Goal: Complete application form: Complete application form

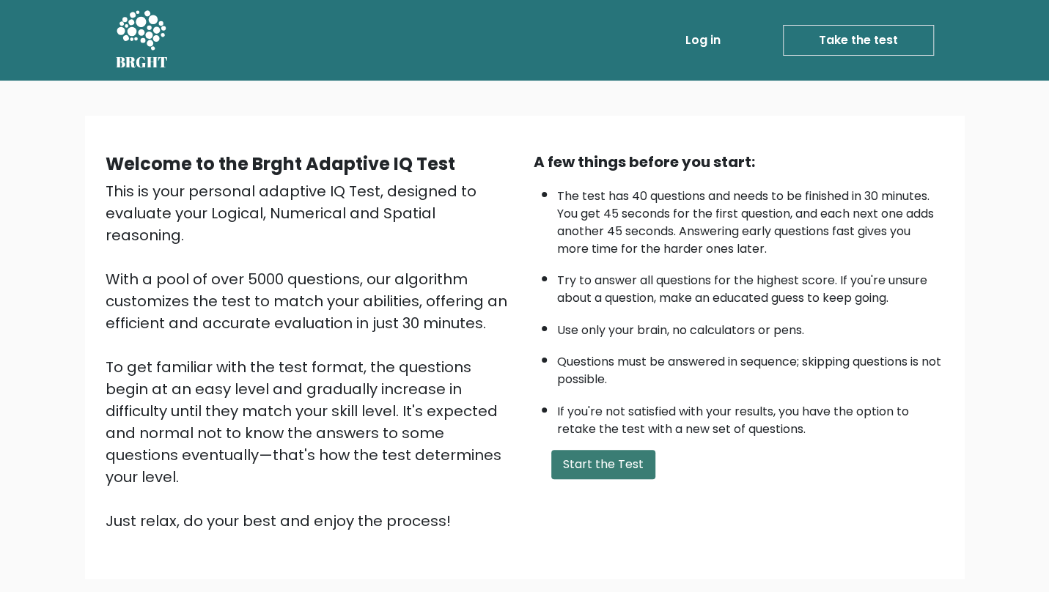
click at [601, 471] on button "Start the Test" at bounding box center [603, 464] width 104 height 29
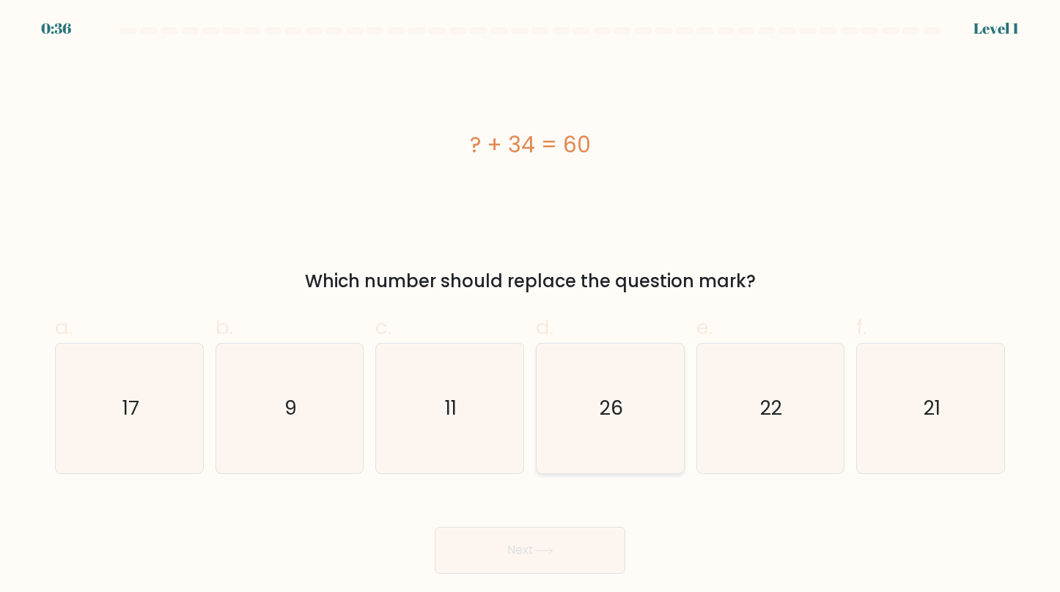
click at [616, 424] on icon "26" at bounding box center [611, 409] width 130 height 130
click at [531, 306] on input "d. 26" at bounding box center [530, 301] width 1 height 10
radio input "true"
click at [563, 538] on button "Next" at bounding box center [530, 550] width 191 height 47
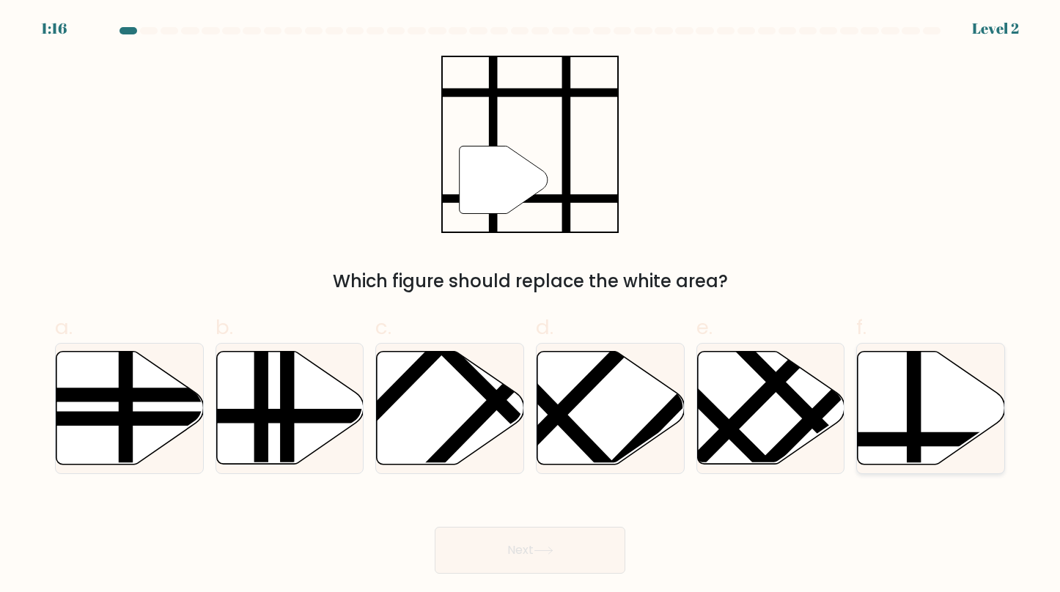
click at [903, 418] on icon at bounding box center [931, 408] width 147 height 113
click at [531, 306] on input "f." at bounding box center [530, 301] width 1 height 10
radio input "true"
click at [544, 546] on button "Next" at bounding box center [530, 550] width 191 height 47
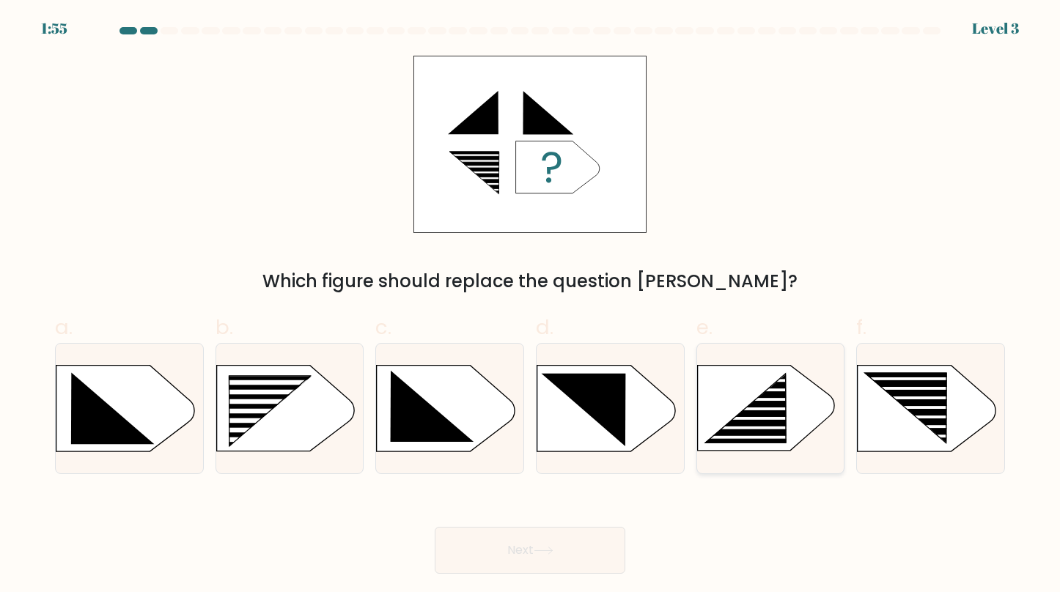
click at [805, 421] on rect at bounding box center [757, 419] width 116 height 4
click at [531, 306] on input "e." at bounding box center [530, 301] width 1 height 10
radio input "true"
click at [299, 427] on rect at bounding box center [223, 376] width 383 height 291
click at [530, 306] on input "b." at bounding box center [530, 301] width 1 height 10
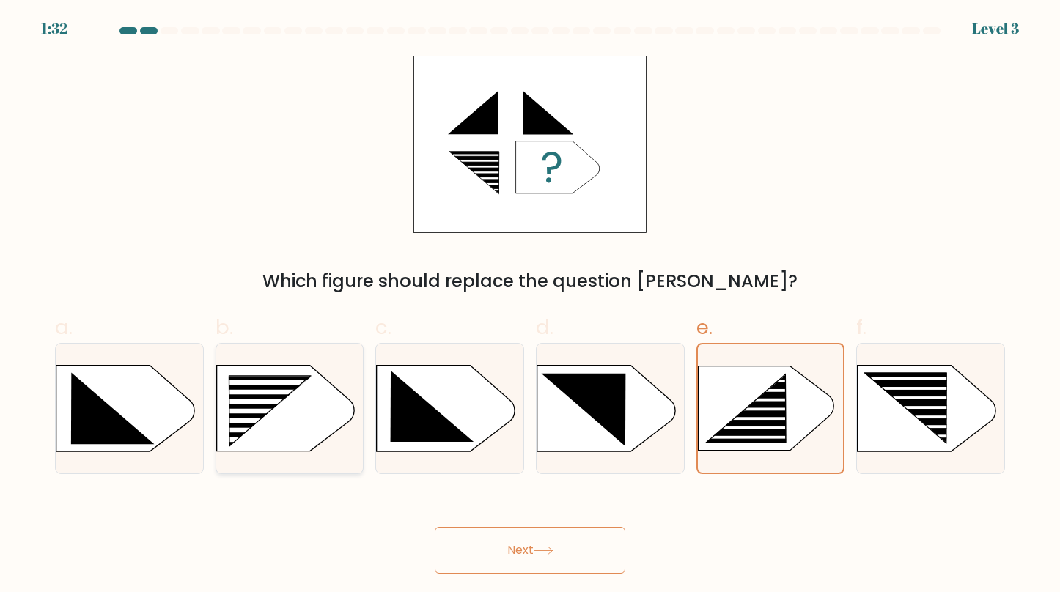
radio input "true"
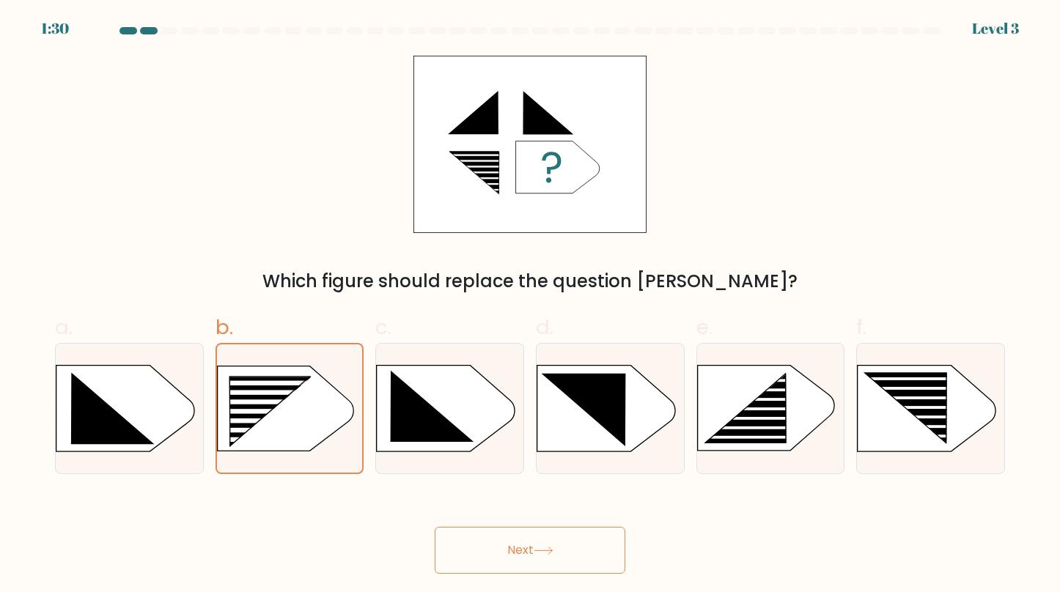
click at [538, 534] on button "Next" at bounding box center [530, 550] width 191 height 47
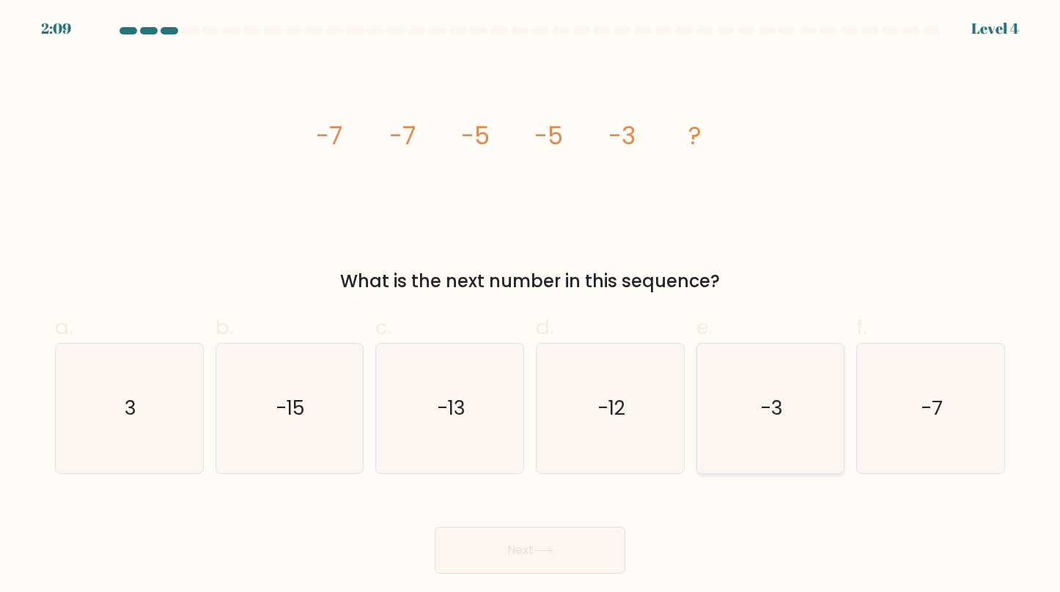
click at [743, 417] on icon "-3" at bounding box center [770, 409] width 130 height 130
click at [531, 306] on input "e. -3" at bounding box center [530, 301] width 1 height 10
radio input "true"
click at [562, 550] on button "Next" at bounding box center [530, 550] width 191 height 47
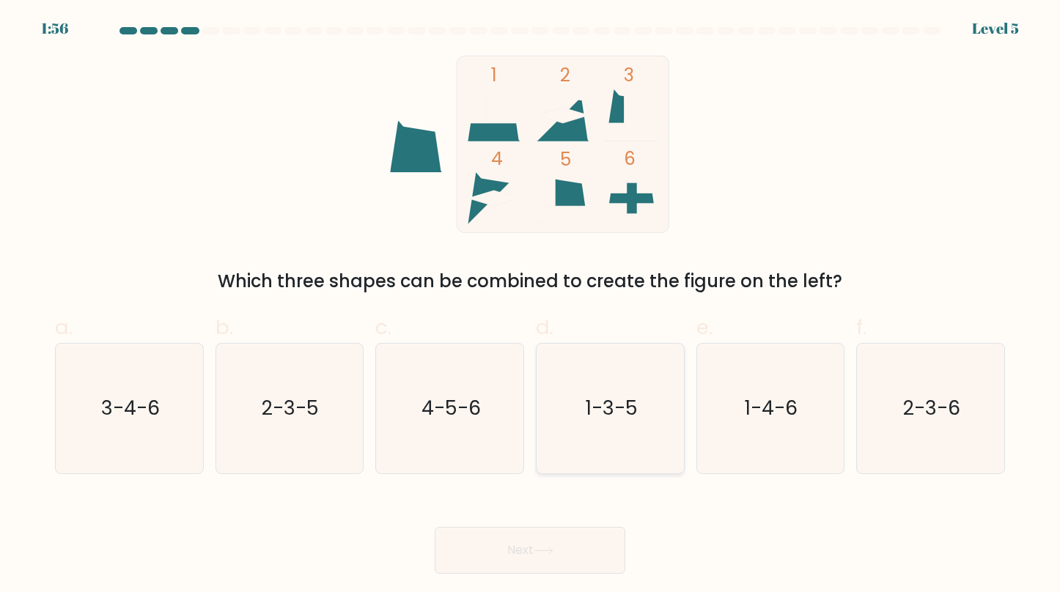
click at [617, 419] on text "1-3-5" at bounding box center [612, 407] width 52 height 27
click at [531, 306] on input "d. 1-3-5" at bounding box center [530, 301] width 1 height 10
radio input "true"
click at [549, 558] on button "Next" at bounding box center [530, 550] width 191 height 47
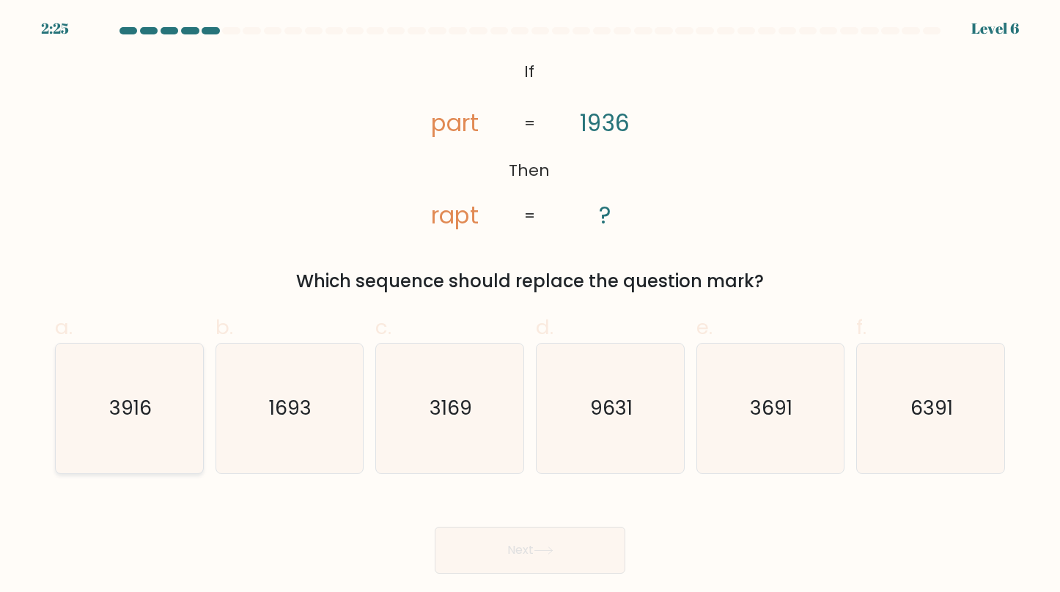
click at [125, 428] on icon "3916" at bounding box center [130, 409] width 130 height 130
click at [530, 306] on input "a. 3916" at bounding box center [530, 301] width 1 height 10
radio input "true"
click at [494, 554] on button "Next" at bounding box center [530, 550] width 191 height 47
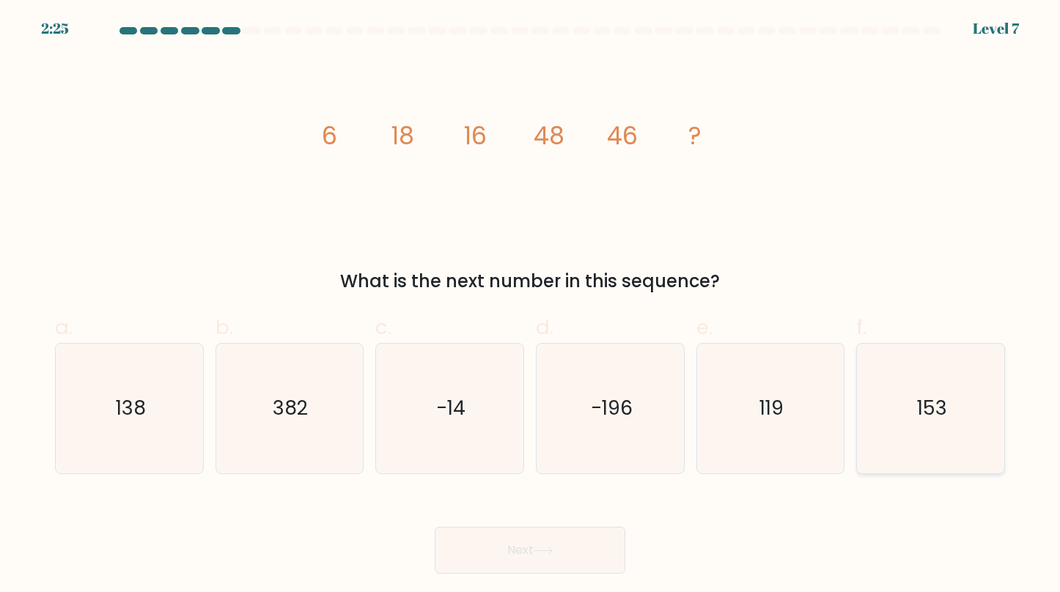
drag, startPoint x: 947, startPoint y: 381, endPoint x: 955, endPoint y: 383, distance: 8.2
click at [950, 381] on icon "153" at bounding box center [931, 409] width 130 height 130
click at [531, 306] on input "f. 153" at bounding box center [530, 301] width 1 height 10
radio input "true"
click at [554, 538] on button "Next" at bounding box center [530, 550] width 191 height 47
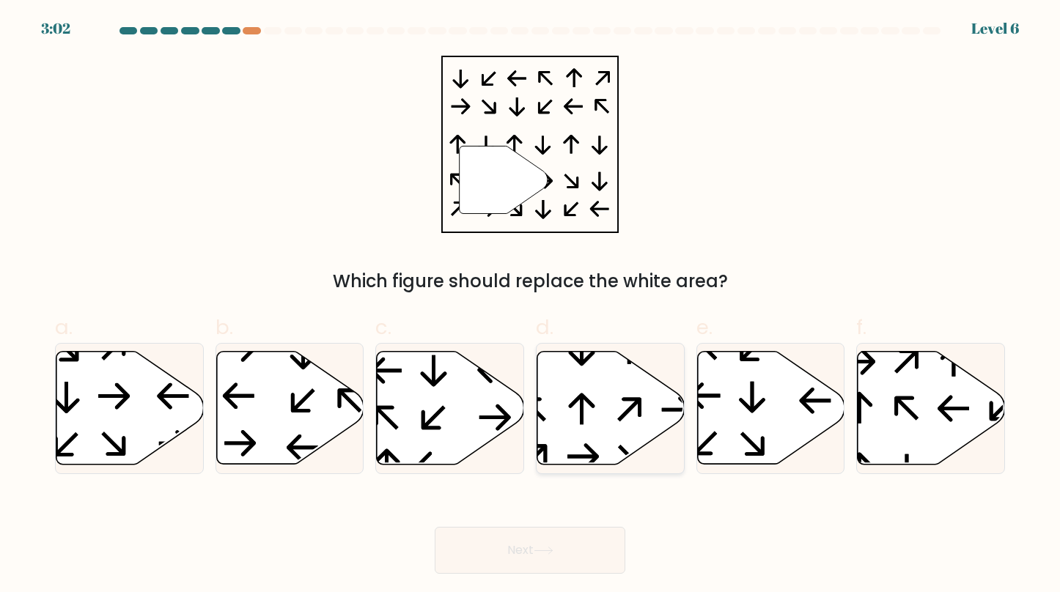
click at [560, 436] on icon at bounding box center [610, 408] width 147 height 113
click at [531, 306] on input "d." at bounding box center [530, 301] width 1 height 10
radio input "true"
click at [548, 531] on button "Next" at bounding box center [530, 550] width 191 height 47
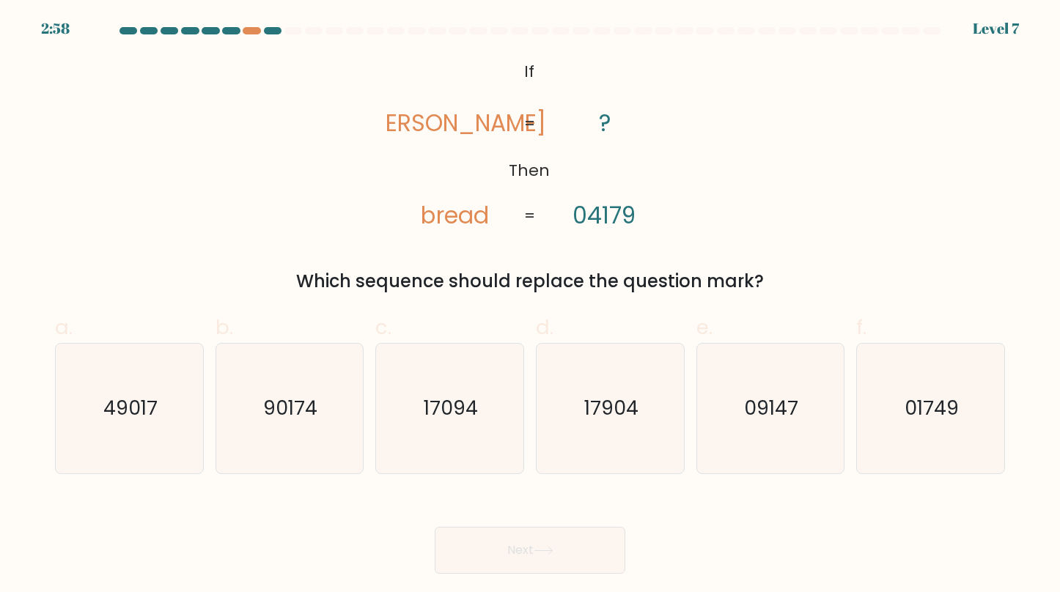
click at [548, 534] on button "Next" at bounding box center [530, 550] width 191 height 47
click at [950, 425] on icon "01749" at bounding box center [931, 409] width 130 height 130
click at [531, 306] on input "f. 01749" at bounding box center [530, 301] width 1 height 10
radio input "true"
click at [532, 536] on button "Next" at bounding box center [530, 550] width 191 height 47
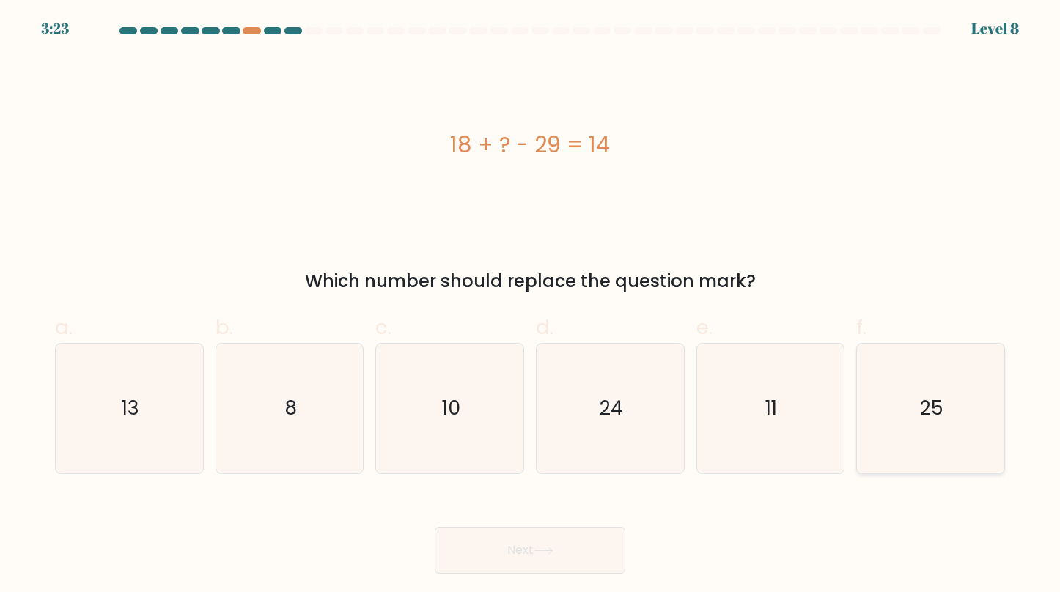
click at [892, 457] on icon "25" at bounding box center [931, 409] width 130 height 130
click at [531, 306] on input "f. 25" at bounding box center [530, 301] width 1 height 10
radio input "true"
click at [575, 548] on button "Next" at bounding box center [530, 550] width 191 height 47
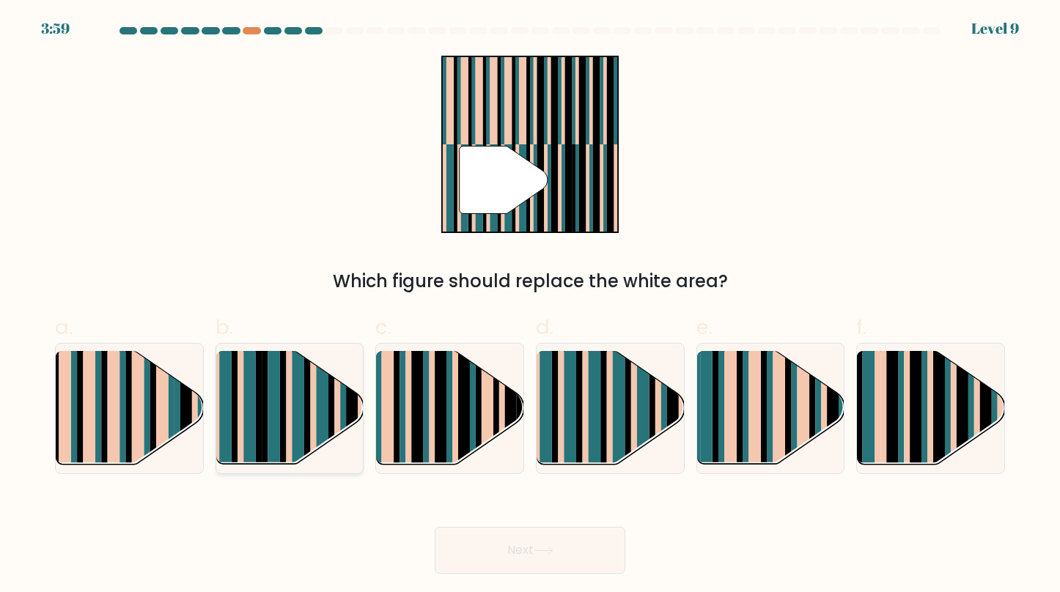
click at [290, 434] on rect at bounding box center [289, 422] width 6 height 146
click at [530, 306] on input "b." at bounding box center [530, 301] width 1 height 10
radio input "true"
click at [537, 557] on button "Next" at bounding box center [530, 550] width 191 height 47
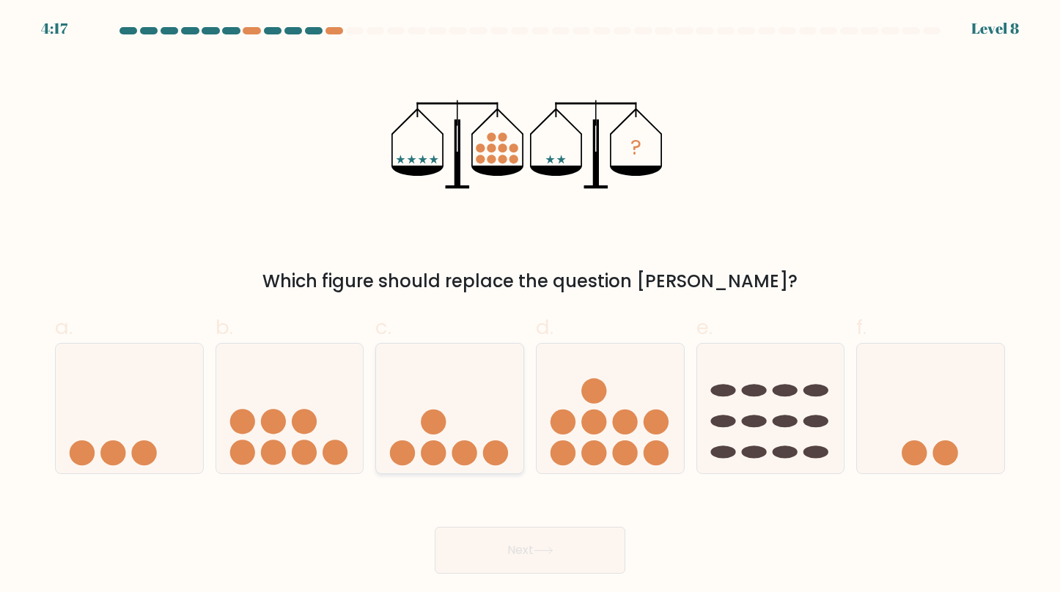
click at [426, 439] on icon at bounding box center [449, 409] width 147 height 122
click at [530, 306] on input "c." at bounding box center [530, 301] width 1 height 10
radio input "true"
click at [504, 544] on button "Next" at bounding box center [530, 550] width 191 height 47
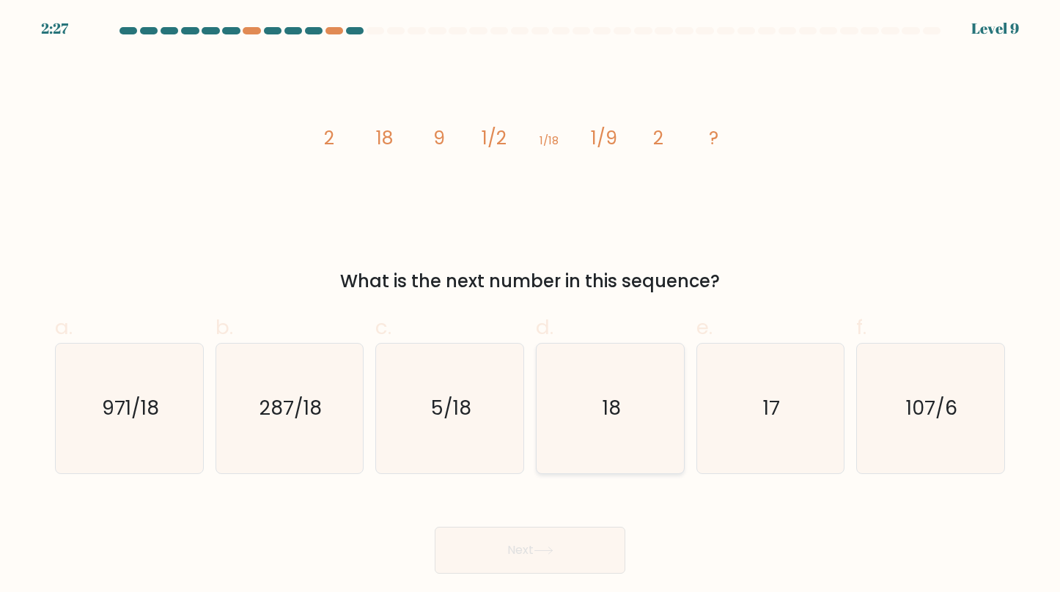
click at [637, 378] on icon "18" at bounding box center [611, 409] width 130 height 130
click at [531, 306] on input "d. 18" at bounding box center [530, 301] width 1 height 10
radio input "true"
click at [568, 528] on button "Next" at bounding box center [530, 550] width 191 height 47
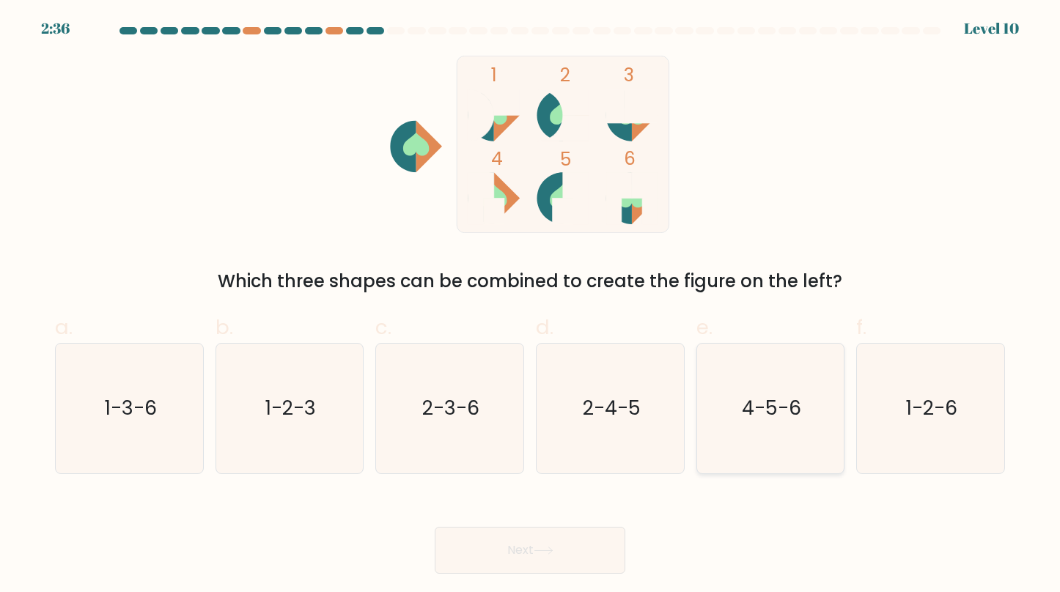
click at [744, 418] on text "4-5-6" at bounding box center [771, 407] width 59 height 27
click at [531, 306] on input "e. 4-5-6" at bounding box center [530, 301] width 1 height 10
radio input "true"
click at [567, 554] on button "Next" at bounding box center [530, 550] width 191 height 47
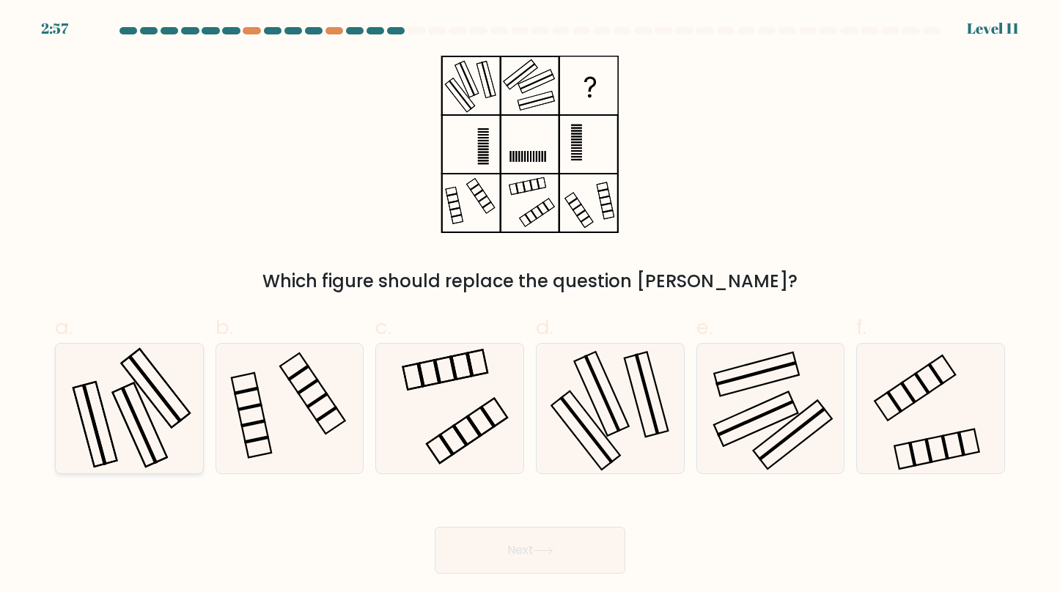
click at [155, 413] on icon at bounding box center [130, 409] width 130 height 130
click at [530, 306] on input "a." at bounding box center [530, 301] width 1 height 10
radio input "true"
click at [601, 412] on icon at bounding box center [611, 409] width 130 height 130
click at [531, 306] on input "d." at bounding box center [530, 301] width 1 height 10
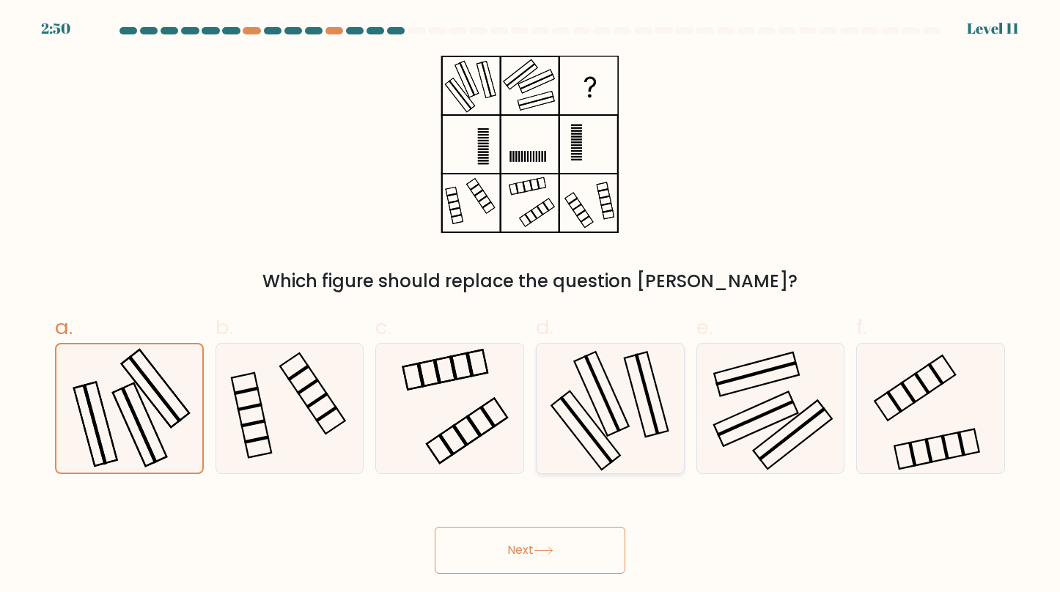
radio input "true"
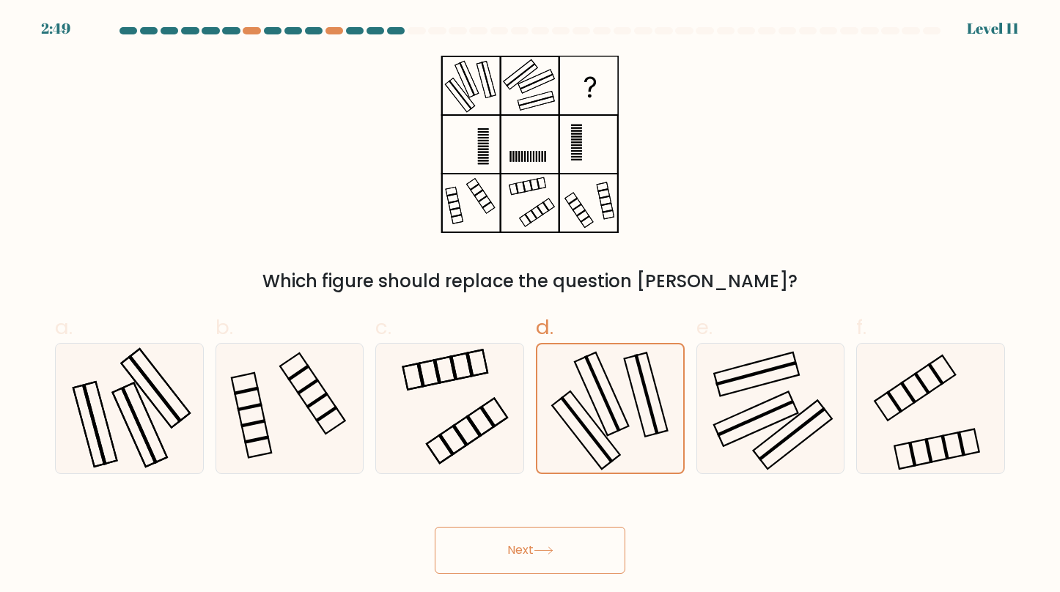
click at [554, 548] on icon at bounding box center [544, 551] width 20 height 8
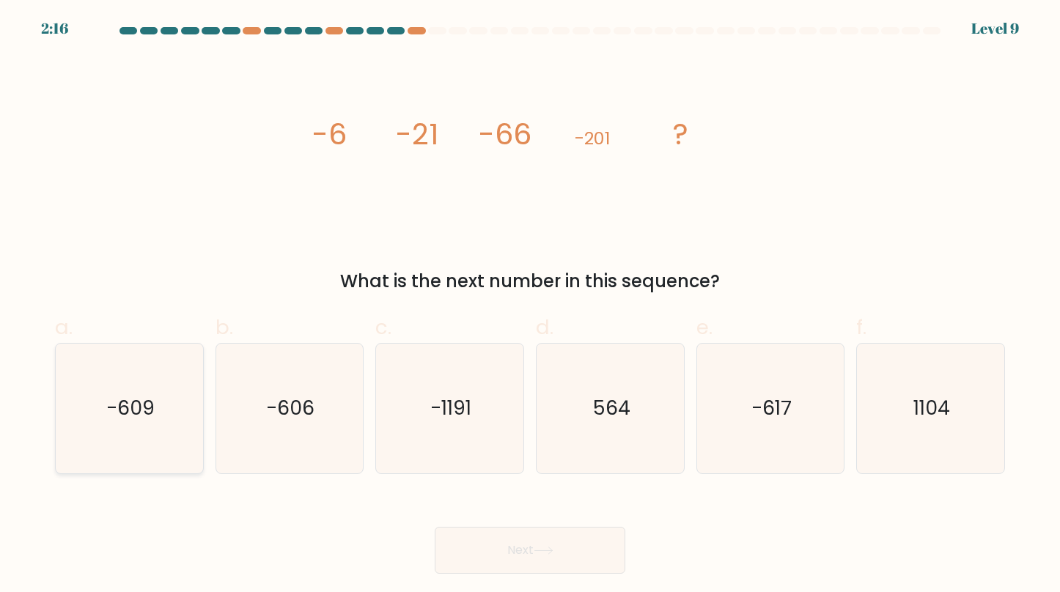
click at [128, 412] on text "-609" at bounding box center [130, 407] width 48 height 27
click at [530, 306] on input "a. -609" at bounding box center [530, 301] width 1 height 10
radio input "true"
click at [521, 550] on button "Next" at bounding box center [530, 550] width 191 height 47
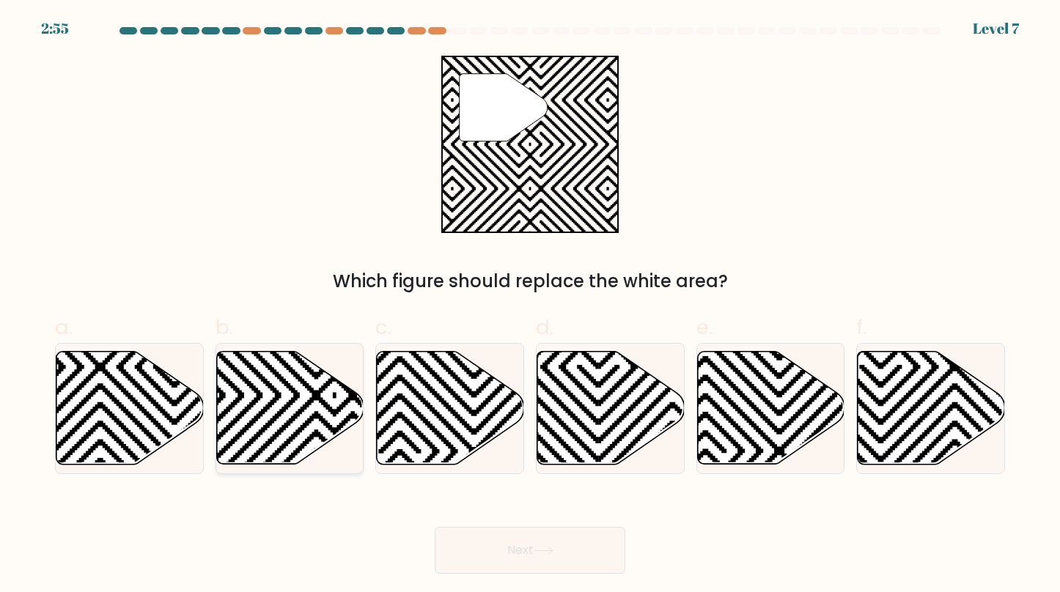
click at [315, 397] on icon at bounding box center [334, 469] width 297 height 297
click at [530, 306] on input "b." at bounding box center [530, 301] width 1 height 10
radio input "true"
click at [517, 551] on button "Next" at bounding box center [530, 550] width 191 height 47
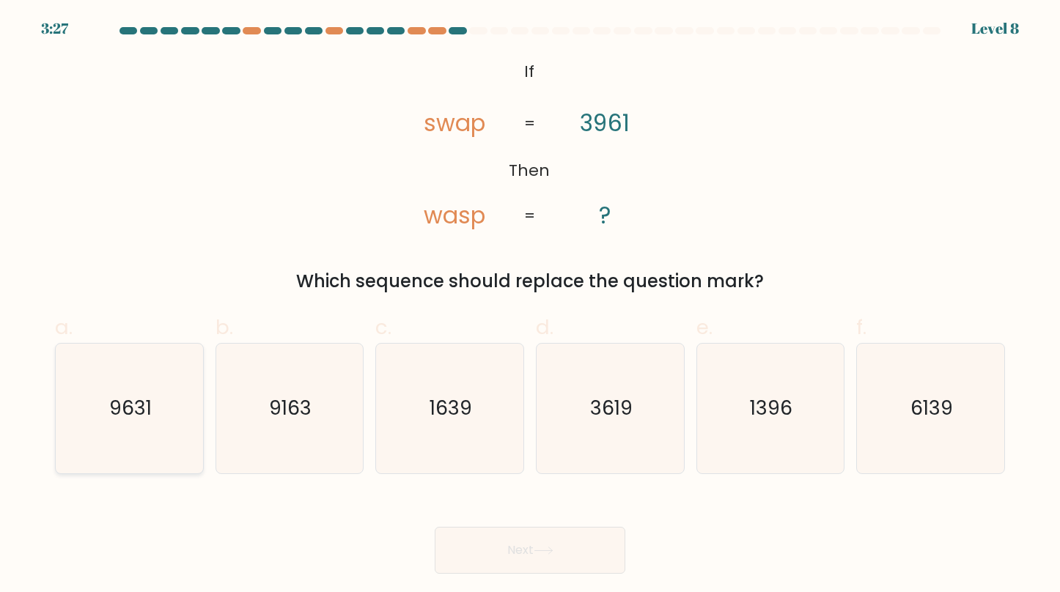
click at [136, 415] on text "9631" at bounding box center [130, 407] width 43 height 27
click at [530, 306] on input "a. 9631" at bounding box center [530, 301] width 1 height 10
radio input "true"
click at [481, 568] on button "Next" at bounding box center [530, 550] width 191 height 47
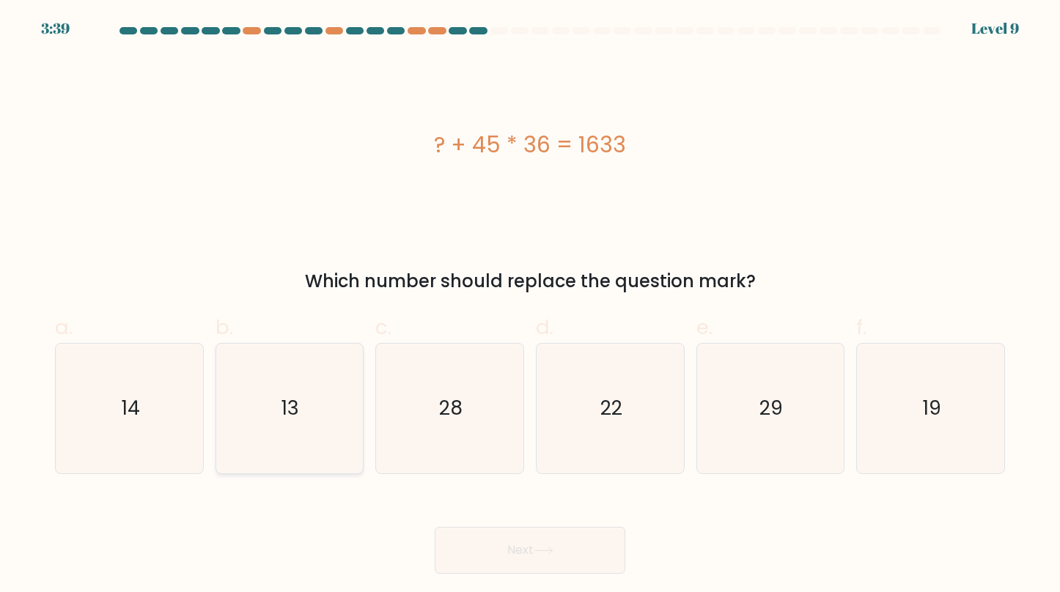
click at [354, 462] on div "13" at bounding box center [290, 408] width 149 height 131
click at [530, 306] on input "b. 13" at bounding box center [530, 301] width 1 height 10
radio input "true"
click at [503, 544] on button "Next" at bounding box center [530, 550] width 191 height 47
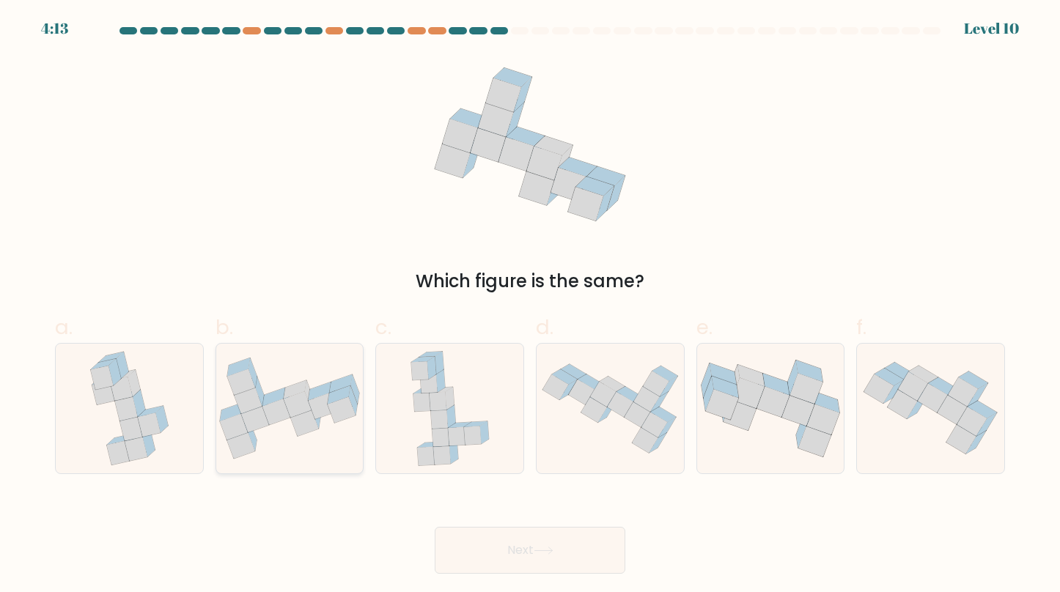
click at [285, 434] on icon at bounding box center [289, 409] width 147 height 102
click at [530, 306] on input "b." at bounding box center [530, 301] width 1 height 10
radio input "true"
click at [526, 540] on button "Next" at bounding box center [530, 550] width 191 height 47
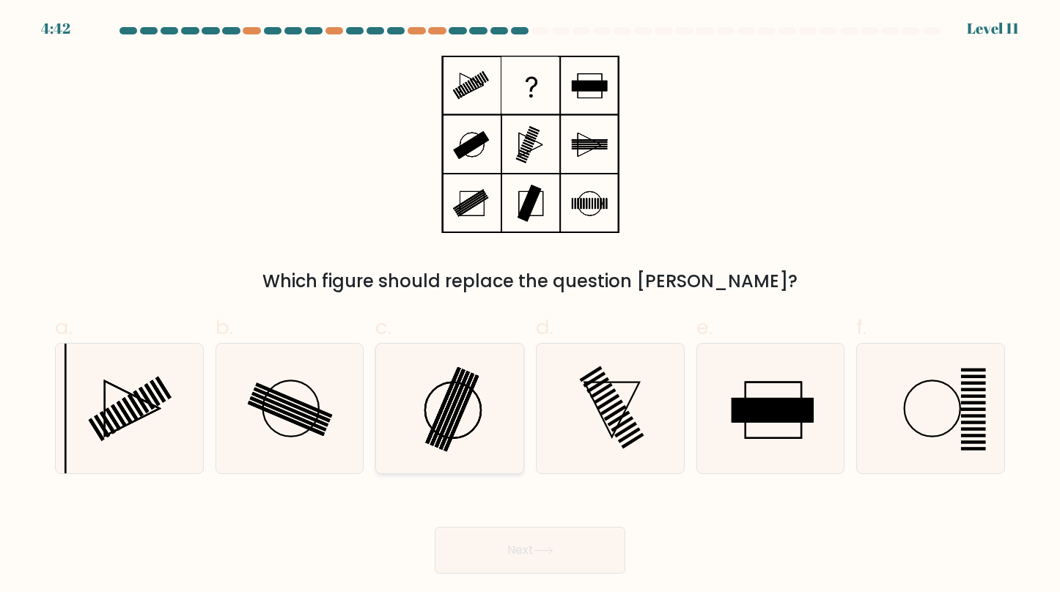
click at [450, 404] on rect at bounding box center [447, 407] width 35 height 77
click at [530, 306] on input "c." at bounding box center [530, 301] width 1 height 10
radio input "true"
click at [525, 562] on button "Next" at bounding box center [530, 550] width 191 height 47
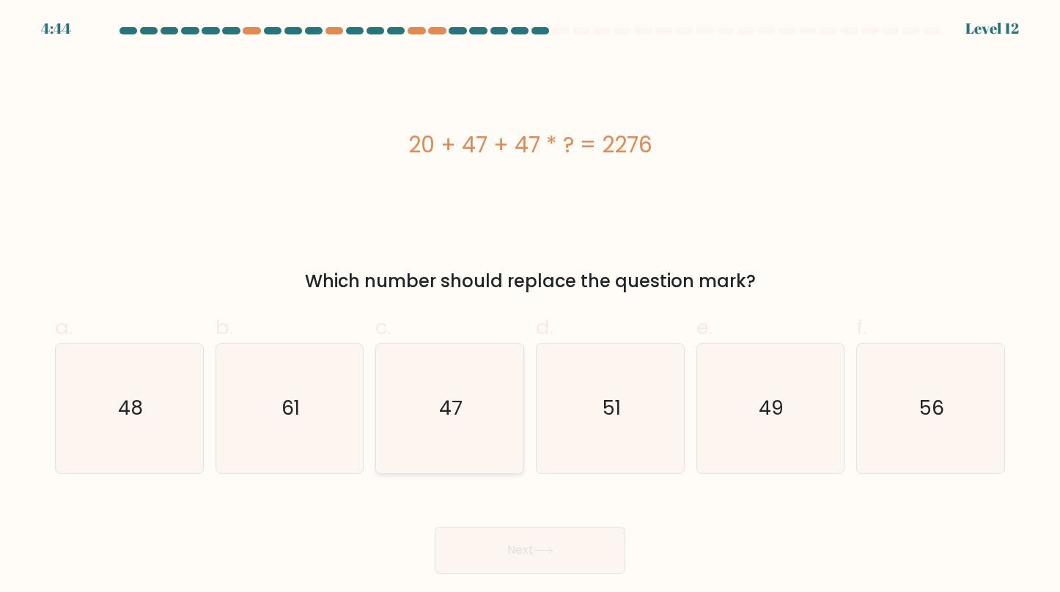
click at [466, 398] on icon "47" at bounding box center [450, 409] width 130 height 130
click at [530, 306] on input "c. 47" at bounding box center [530, 301] width 1 height 10
radio input "true"
click at [518, 548] on button "Next" at bounding box center [530, 550] width 191 height 47
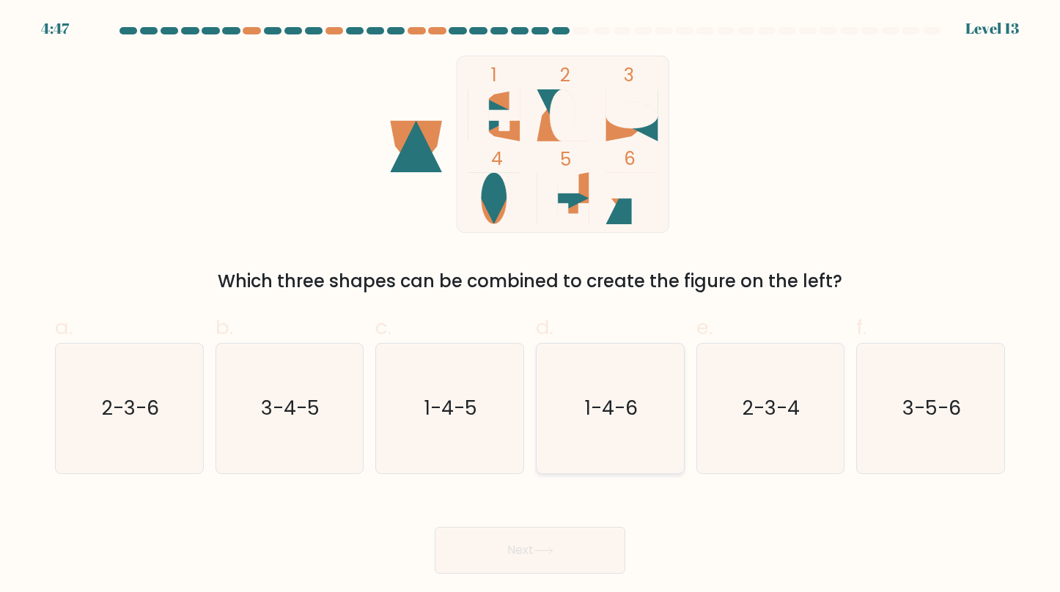
click at [624, 436] on icon "1-4-6" at bounding box center [611, 409] width 130 height 130
click at [531, 306] on input "d. 1-4-6" at bounding box center [530, 301] width 1 height 10
radio input "true"
click at [549, 573] on button "Next" at bounding box center [530, 550] width 191 height 47
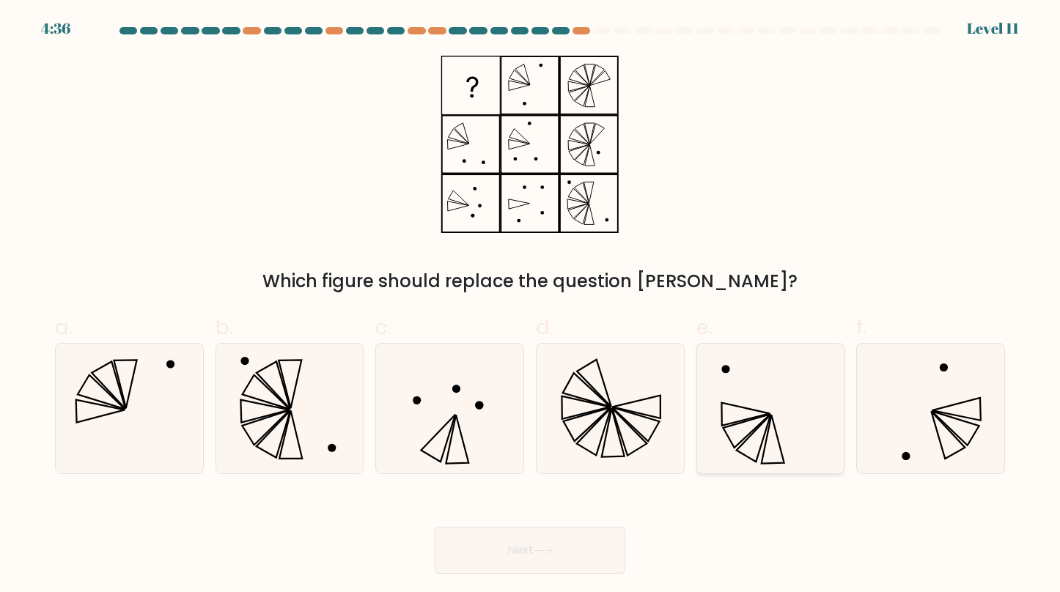
click at [771, 389] on icon at bounding box center [770, 409] width 130 height 130
click at [531, 306] on input "e." at bounding box center [530, 301] width 1 height 10
radio input "true"
click at [589, 554] on button "Next" at bounding box center [530, 550] width 191 height 47
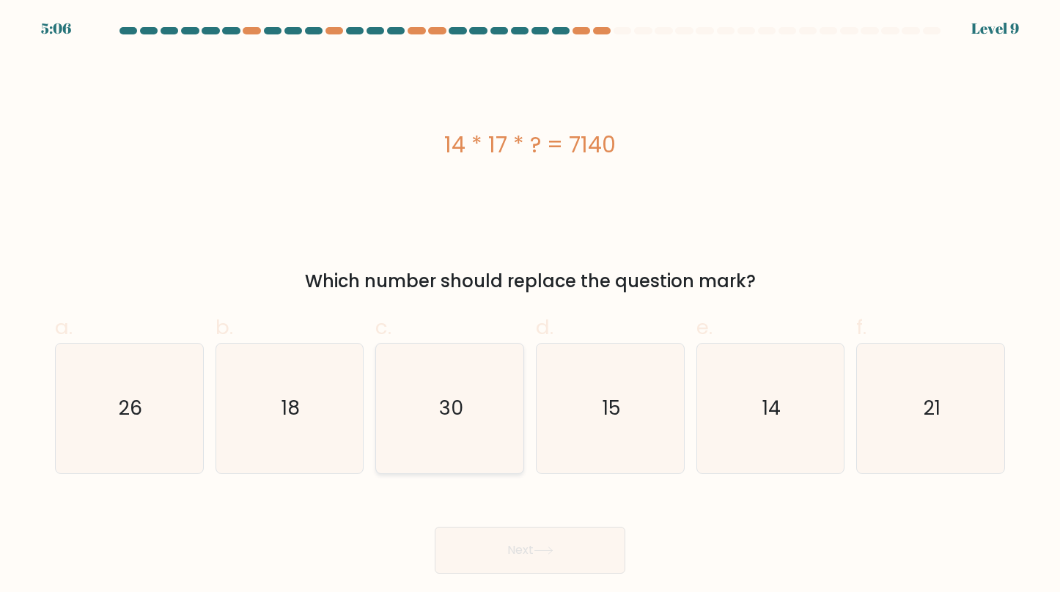
click at [383, 443] on div "30" at bounding box center [449, 408] width 149 height 131
click at [530, 306] on input "c. 30" at bounding box center [530, 301] width 1 height 10
radio input "true"
click at [559, 557] on button "Next" at bounding box center [530, 550] width 191 height 47
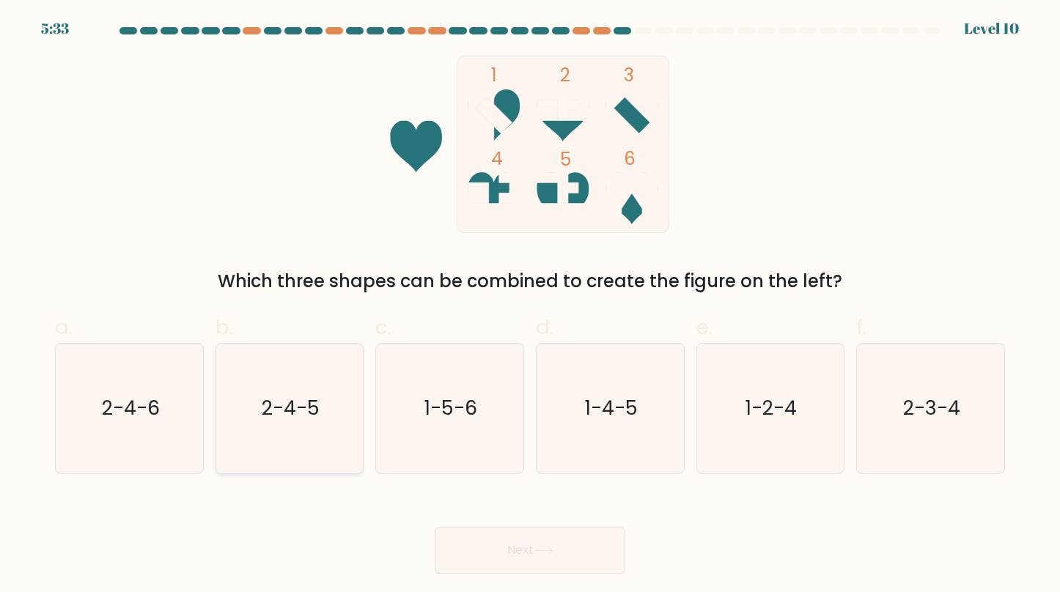
click at [297, 427] on icon "2-4-5" at bounding box center [289, 409] width 130 height 130
click at [530, 306] on input "b. 2-4-5" at bounding box center [530, 301] width 1 height 10
radio input "true"
click at [519, 554] on button "Next" at bounding box center [530, 550] width 191 height 47
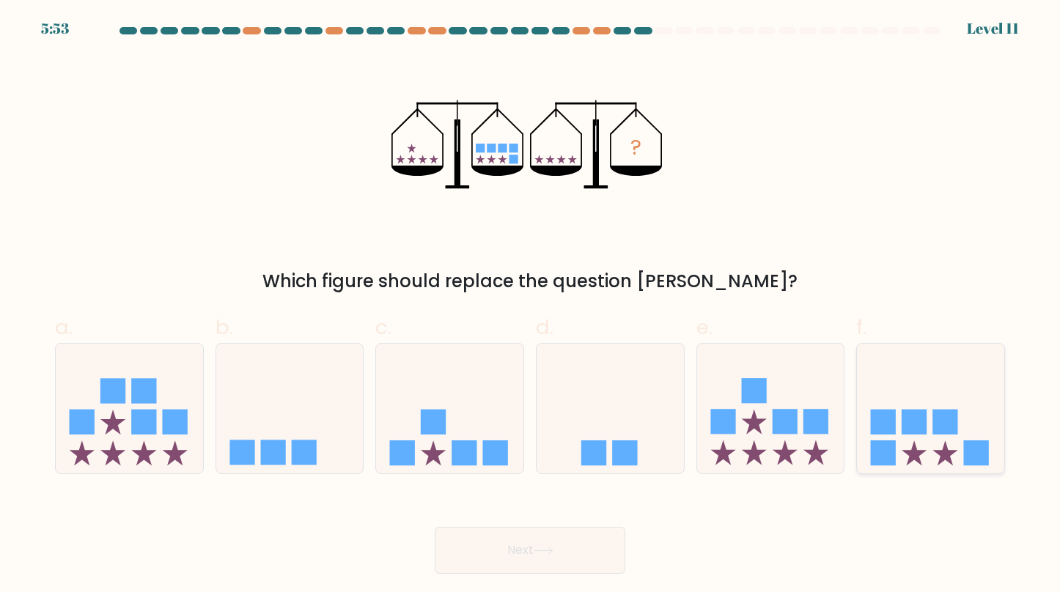
click at [928, 421] on icon at bounding box center [930, 409] width 147 height 122
click at [531, 306] on input "f." at bounding box center [530, 301] width 1 height 10
radio input "true"
click at [559, 548] on button "Next" at bounding box center [530, 550] width 191 height 47
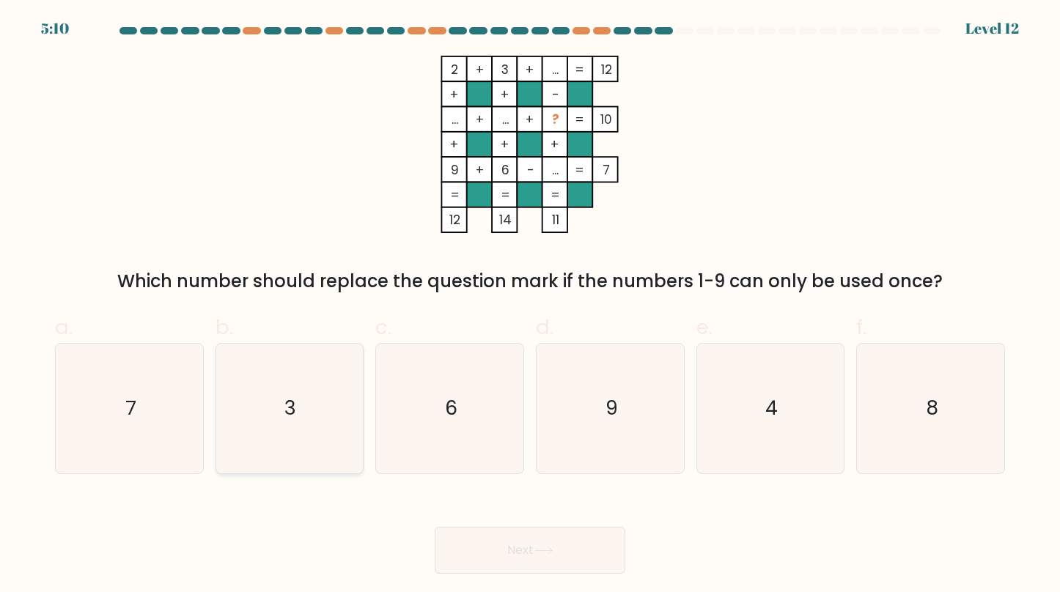
click at [328, 422] on icon "3" at bounding box center [289, 409] width 130 height 130
click at [530, 306] on input "b. 3" at bounding box center [530, 301] width 1 height 10
radio input "true"
click at [573, 563] on button "Next" at bounding box center [530, 550] width 191 height 47
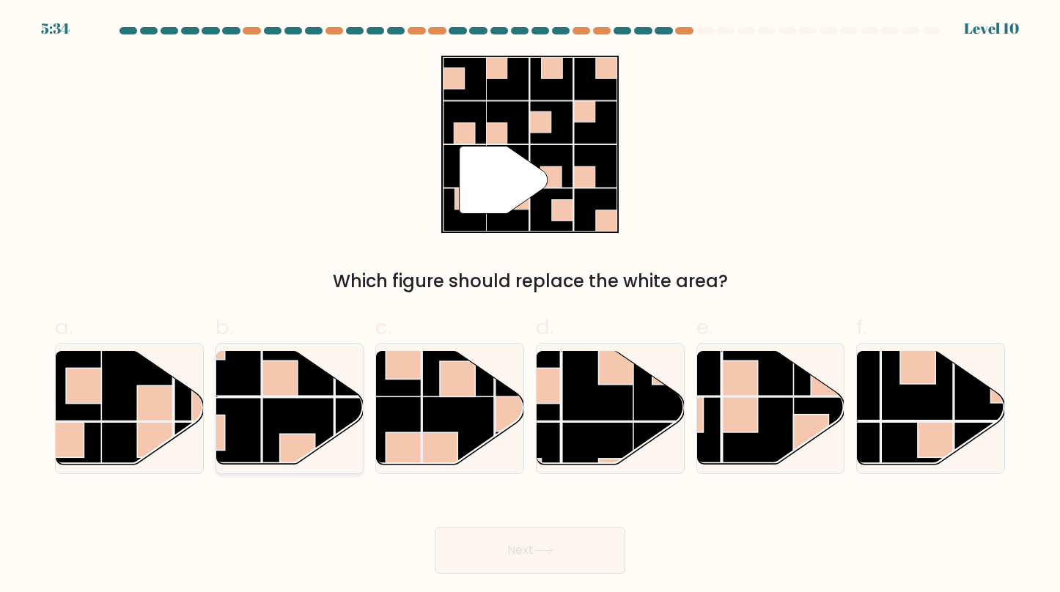
click at [268, 428] on rect at bounding box center [298, 434] width 72 height 72
click at [530, 306] on input "b." at bounding box center [530, 301] width 1 height 10
radio input "true"
click at [506, 537] on button "Next" at bounding box center [530, 550] width 191 height 47
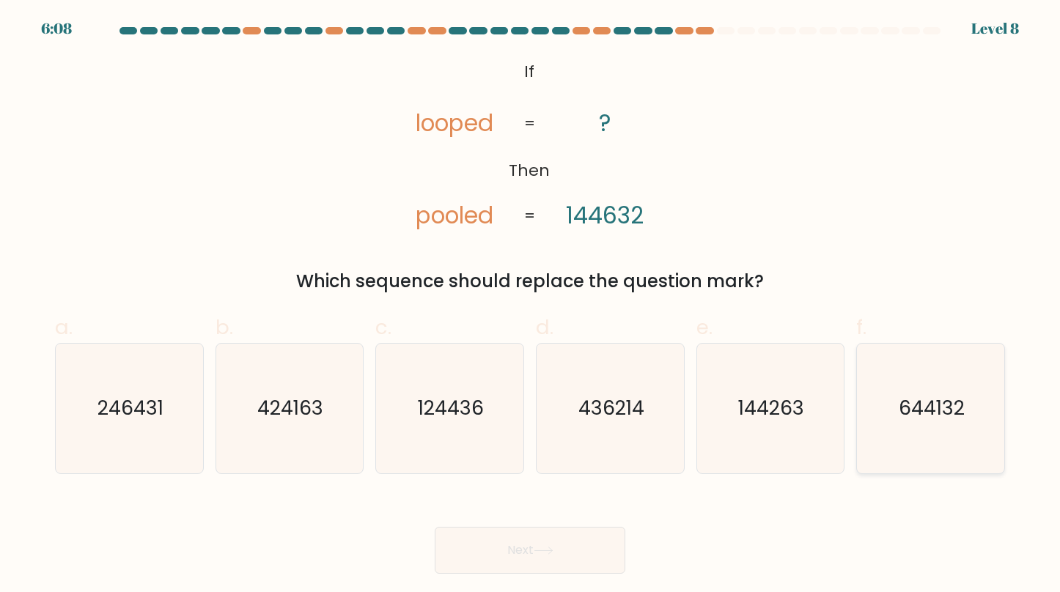
click at [905, 425] on icon "644132" at bounding box center [931, 409] width 130 height 130
click at [531, 306] on input "f. 644132" at bounding box center [530, 301] width 1 height 10
radio input "true"
click at [562, 550] on button "Next" at bounding box center [530, 550] width 191 height 47
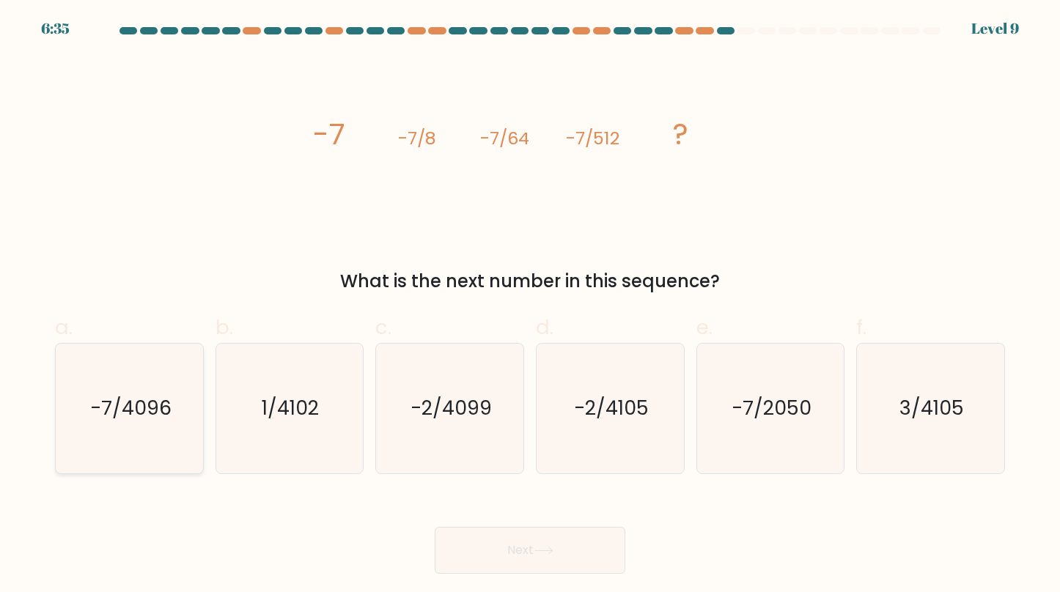
click at [169, 378] on icon "-7/4096" at bounding box center [130, 409] width 130 height 130
click at [530, 306] on input "a. -7/4096" at bounding box center [530, 301] width 1 height 10
radio input "true"
click at [521, 554] on button "Next" at bounding box center [530, 550] width 191 height 47
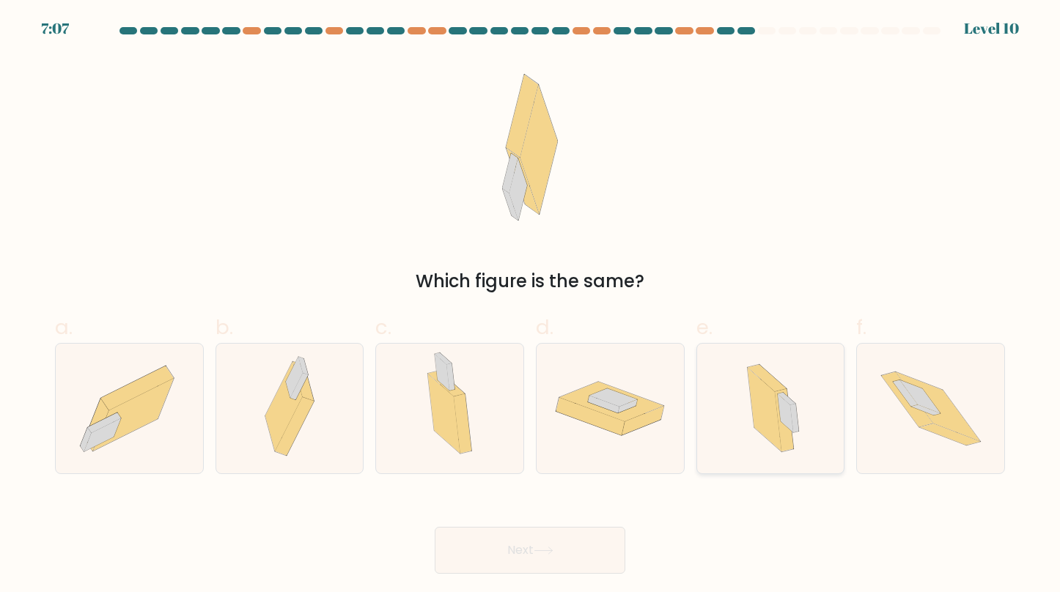
click at [792, 407] on icon at bounding box center [794, 418] width 9 height 29
click at [531, 306] on input "e." at bounding box center [530, 301] width 1 height 10
radio input "true"
click at [581, 537] on button "Next" at bounding box center [530, 550] width 191 height 47
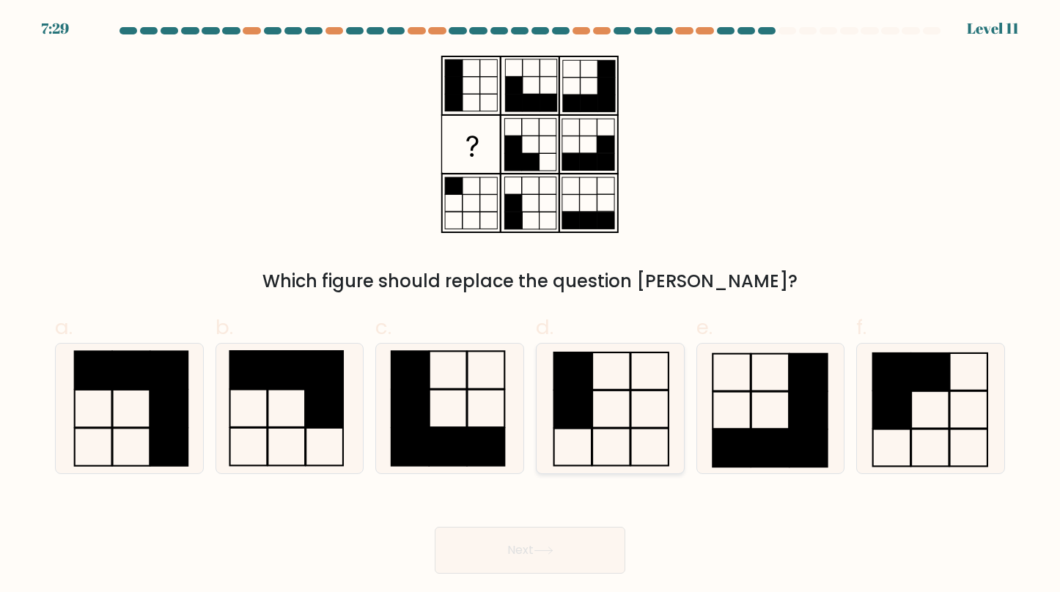
click at [626, 425] on icon at bounding box center [611, 409] width 130 height 130
click at [531, 306] on input "d." at bounding box center [530, 301] width 1 height 10
radio input "true"
click at [565, 546] on button "Next" at bounding box center [530, 550] width 191 height 47
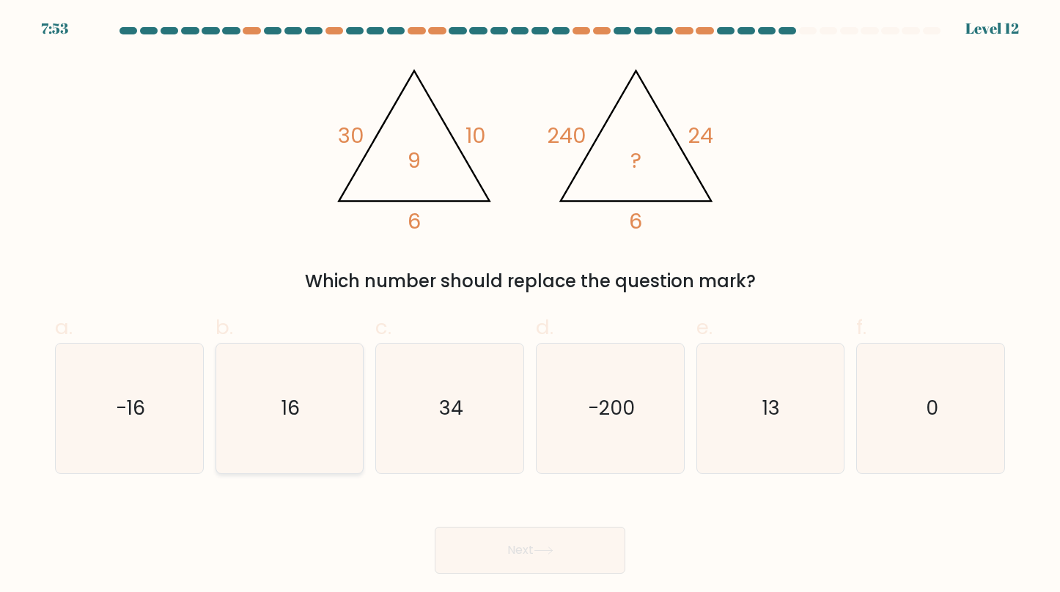
click at [345, 409] on icon "16" at bounding box center [289, 409] width 130 height 130
click at [530, 306] on input "b. 16" at bounding box center [530, 301] width 1 height 10
radio input "true"
drag, startPoint x: 518, startPoint y: 550, endPoint x: 518, endPoint y: 559, distance: 8.8
click at [518, 559] on button "Next" at bounding box center [530, 550] width 191 height 47
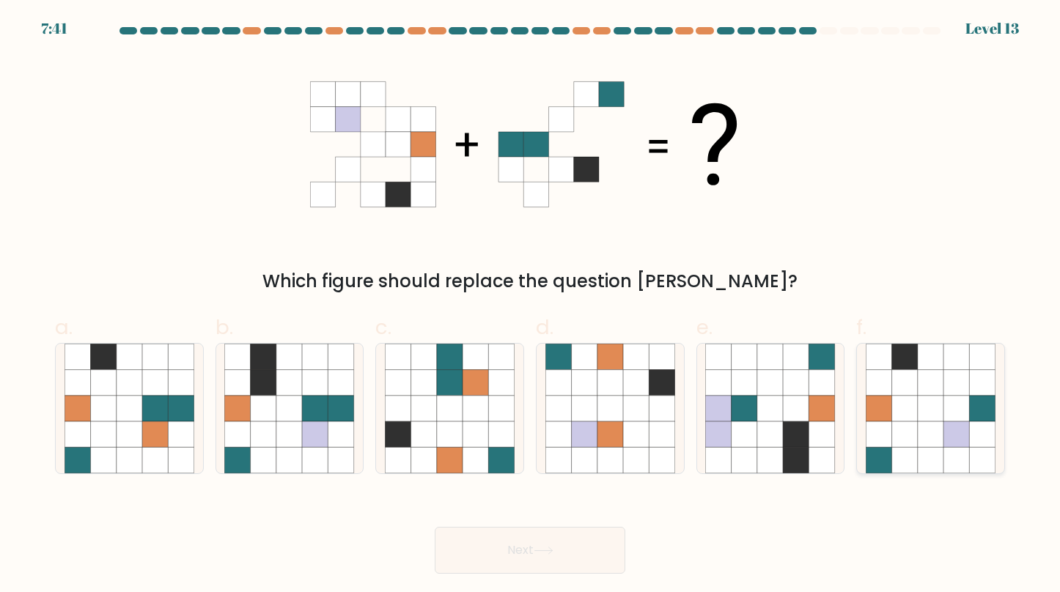
click at [966, 433] on icon at bounding box center [957, 435] width 26 height 26
click at [531, 306] on input "f." at bounding box center [530, 301] width 1 height 10
radio input "true"
click at [575, 553] on button "Next" at bounding box center [530, 550] width 191 height 47
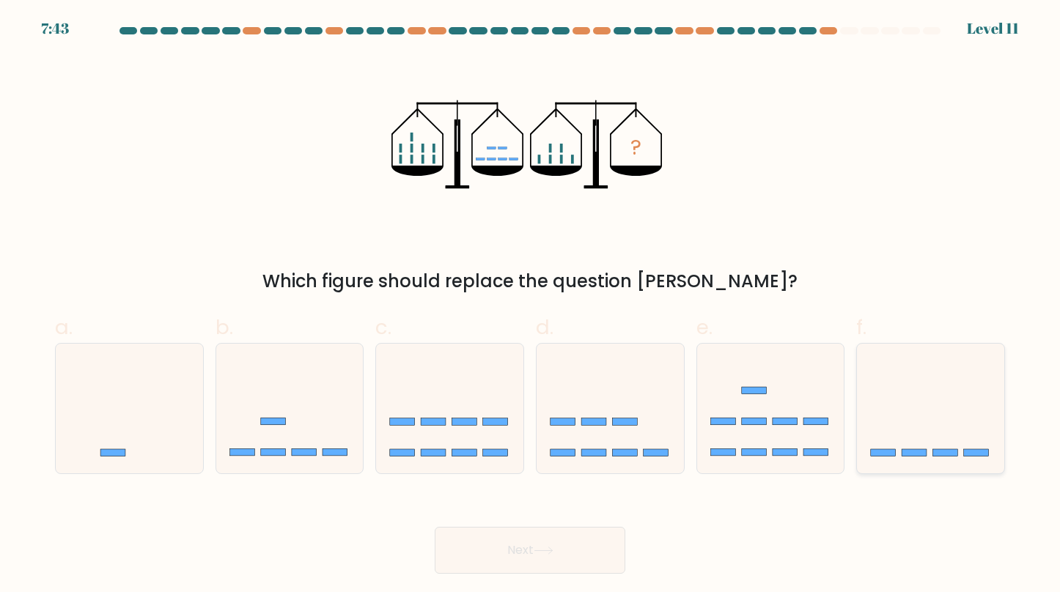
click at [947, 455] on rect at bounding box center [945, 452] width 25 height 7
click at [531, 306] on input "f." at bounding box center [530, 301] width 1 height 10
radio input "true"
click at [585, 559] on button "Next" at bounding box center [530, 550] width 191 height 47
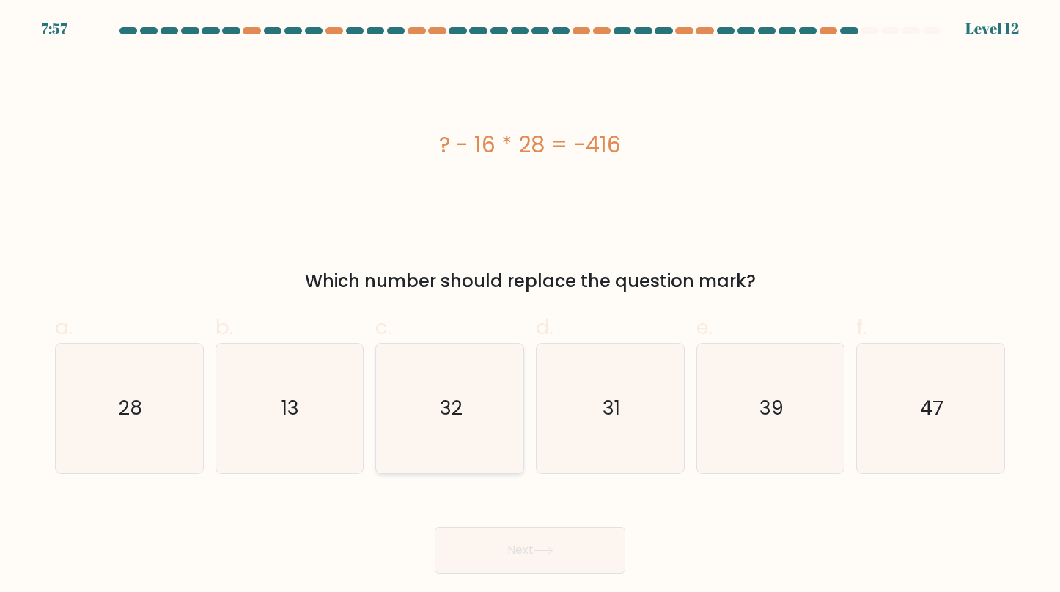
click at [458, 413] on text "32" at bounding box center [451, 407] width 23 height 27
click at [530, 306] on input "c. 32" at bounding box center [530, 301] width 1 height 10
radio input "true"
click at [504, 563] on button "Next" at bounding box center [530, 550] width 191 height 47
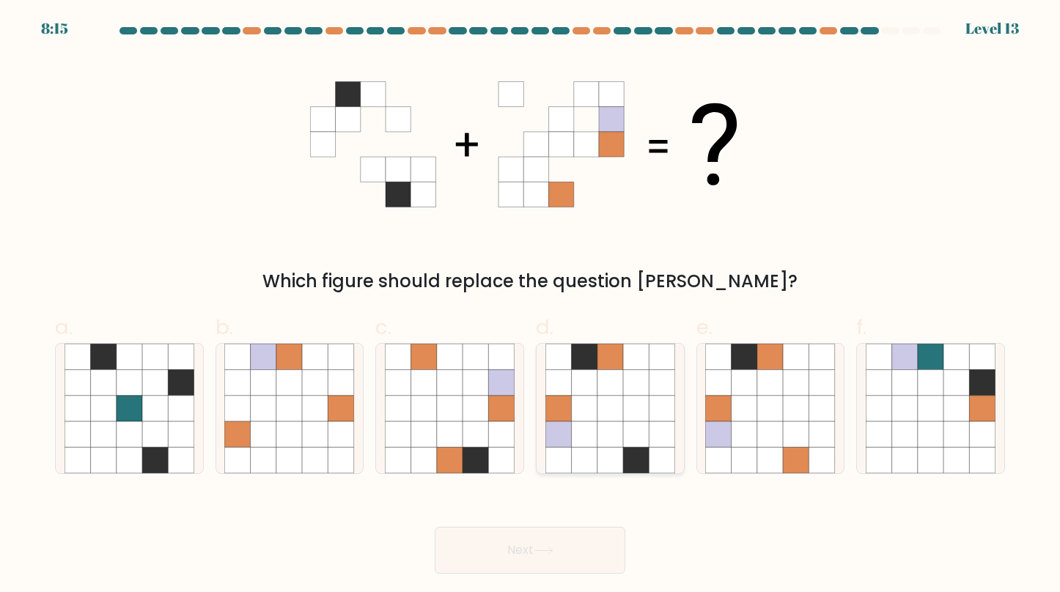
click at [636, 414] on icon at bounding box center [636, 409] width 26 height 26
click at [531, 306] on input "d." at bounding box center [530, 301] width 1 height 10
radio input "true"
click at [529, 530] on button "Next" at bounding box center [530, 550] width 191 height 47
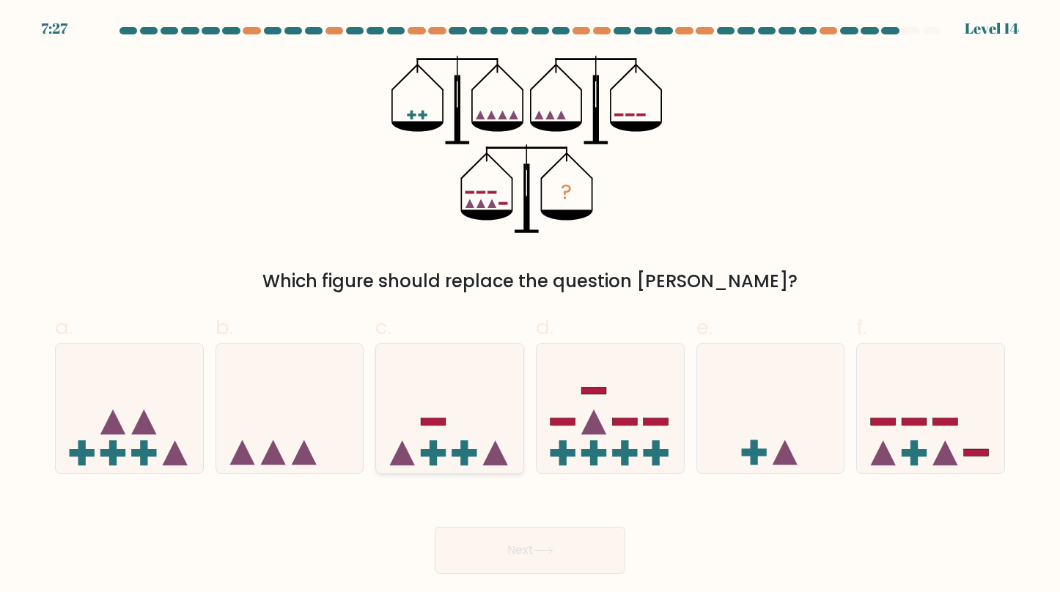
click at [473, 433] on icon at bounding box center [449, 409] width 147 height 122
click at [530, 306] on input "c." at bounding box center [530, 301] width 1 height 10
radio input "true"
click at [544, 548] on icon at bounding box center [544, 551] width 20 height 8
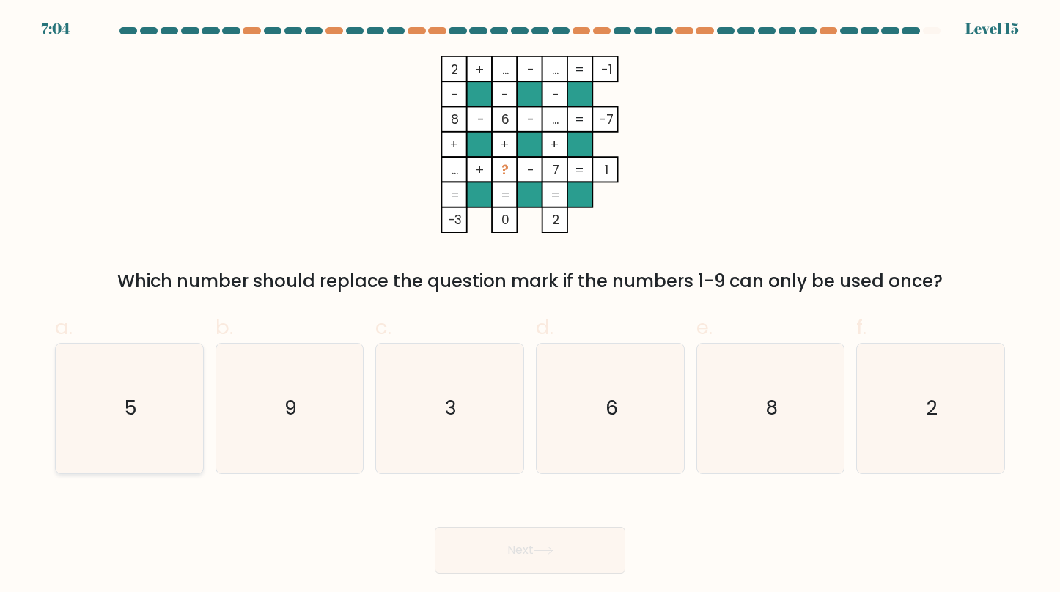
click at [123, 436] on icon "5" at bounding box center [130, 409] width 130 height 130
click at [530, 306] on input "a. 5" at bounding box center [530, 301] width 1 height 10
radio input "true"
click at [550, 549] on icon at bounding box center [544, 551] width 20 height 8
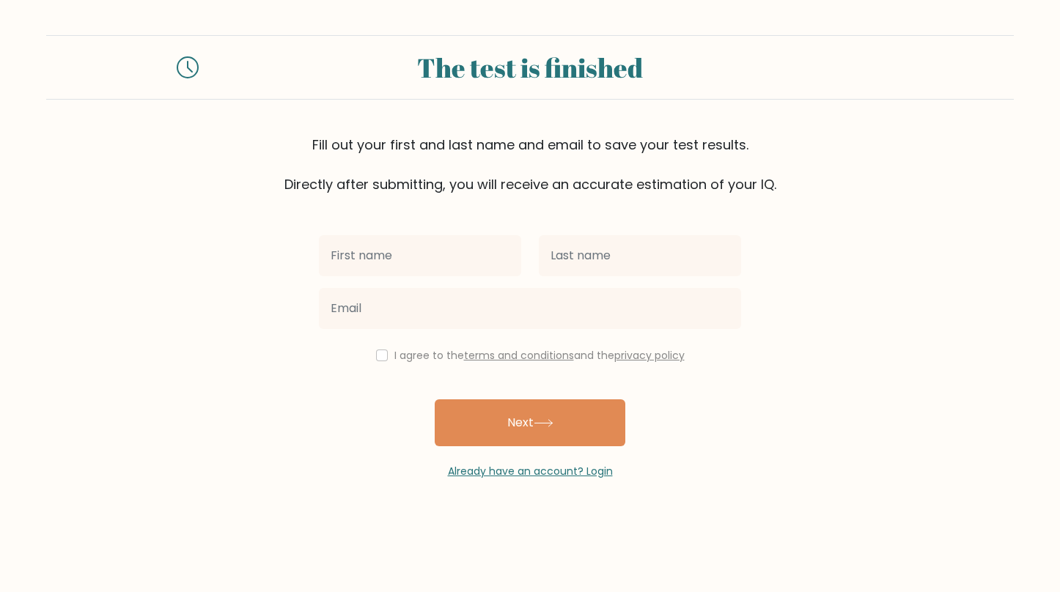
click at [453, 251] on input "text" at bounding box center [420, 255] width 202 height 41
type input "[PERSON_NAME] [PERSON_NAME]"
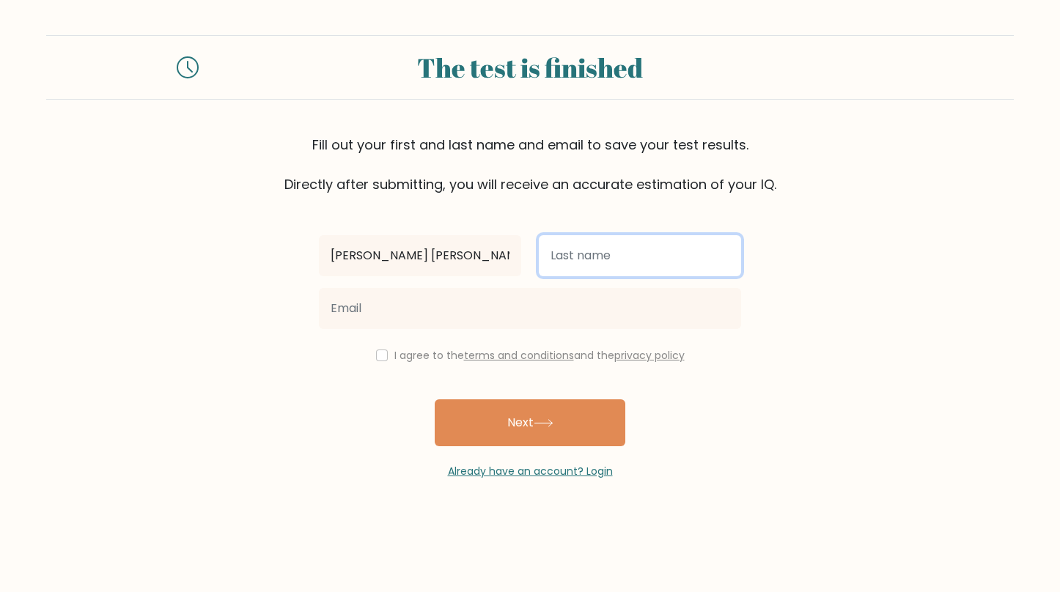
click at [575, 265] on input "text" at bounding box center [640, 255] width 202 height 41
type input "[PERSON_NAME]"
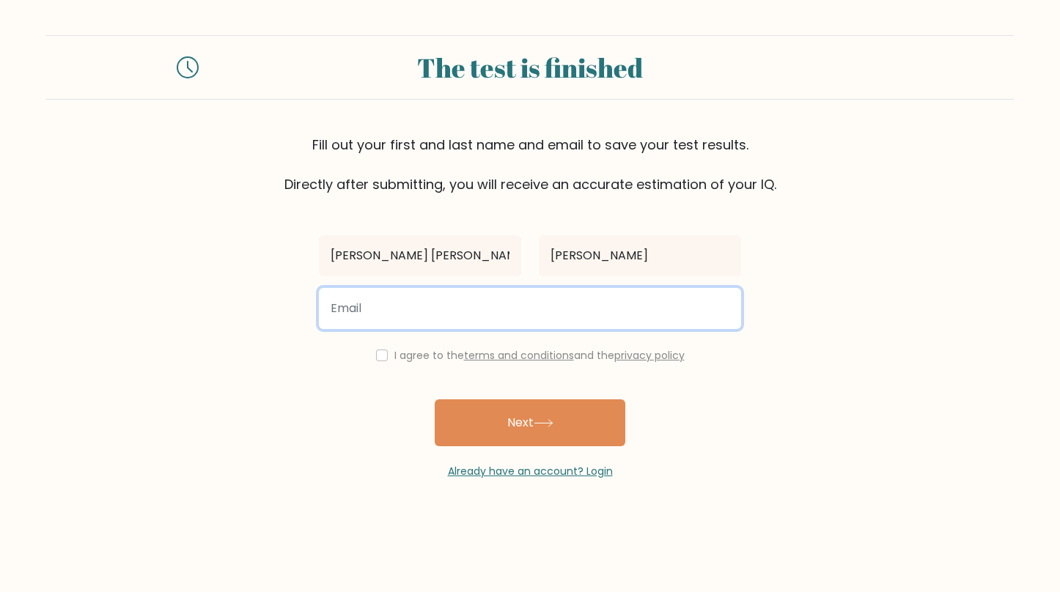
click at [515, 315] on input "email" at bounding box center [530, 308] width 422 height 41
type input "[EMAIL_ADDRESS][DOMAIN_NAME]"
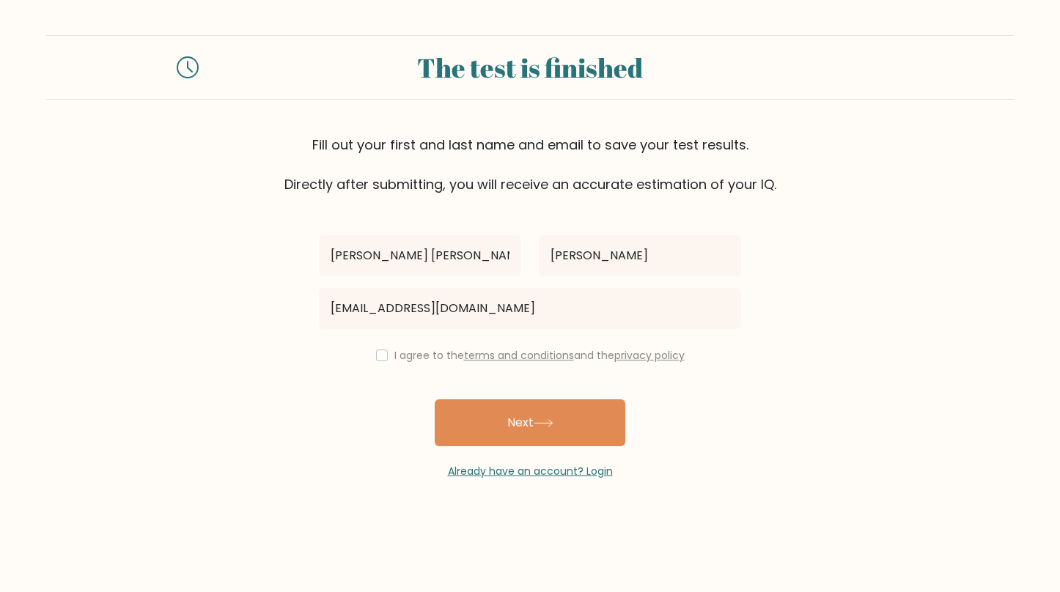
click at [389, 355] on div "I agree to the terms and conditions and the privacy policy" at bounding box center [530, 356] width 440 height 18
click at [376, 353] on input "checkbox" at bounding box center [382, 356] width 12 height 12
checkbox input "true"
click at [507, 430] on button "Next" at bounding box center [530, 423] width 191 height 47
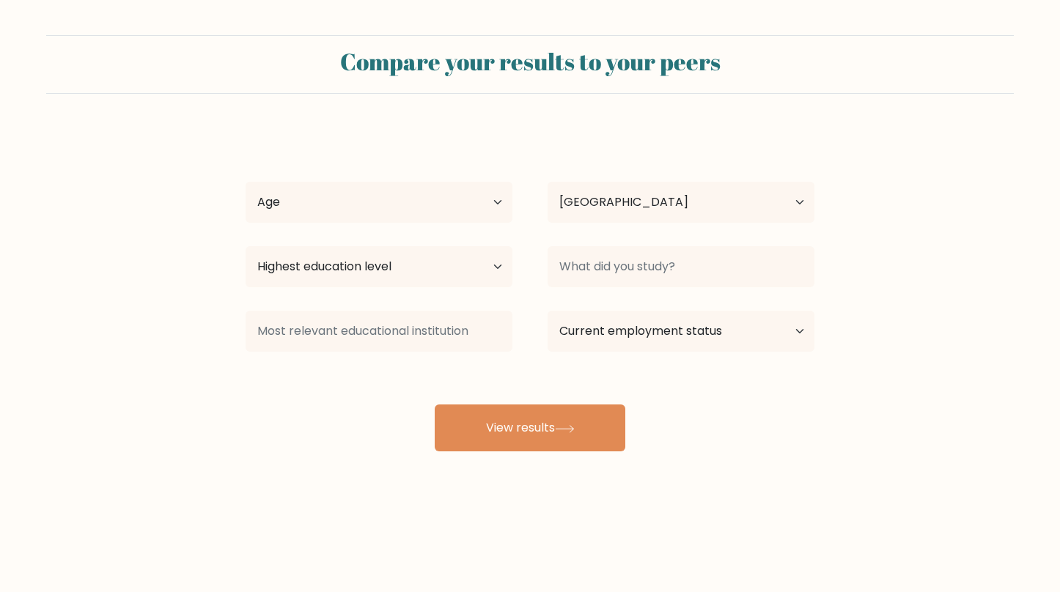
select select "DE"
click at [462, 199] on select "Age Under 18 years old 18-24 years old 25-34 years old 35-44 years old 45-54 ye…" at bounding box center [379, 202] width 267 height 41
select select "25_34"
click at [246, 182] on select "Age Under 18 years old 18-24 years old 25-34 years old 35-44 years old 45-54 ye…" at bounding box center [379, 202] width 267 height 41
click at [668, 227] on div "Country Afghanistan Albania Algeria American Samoa Andorra Angola Anguilla Anta…" at bounding box center [681, 202] width 302 height 53
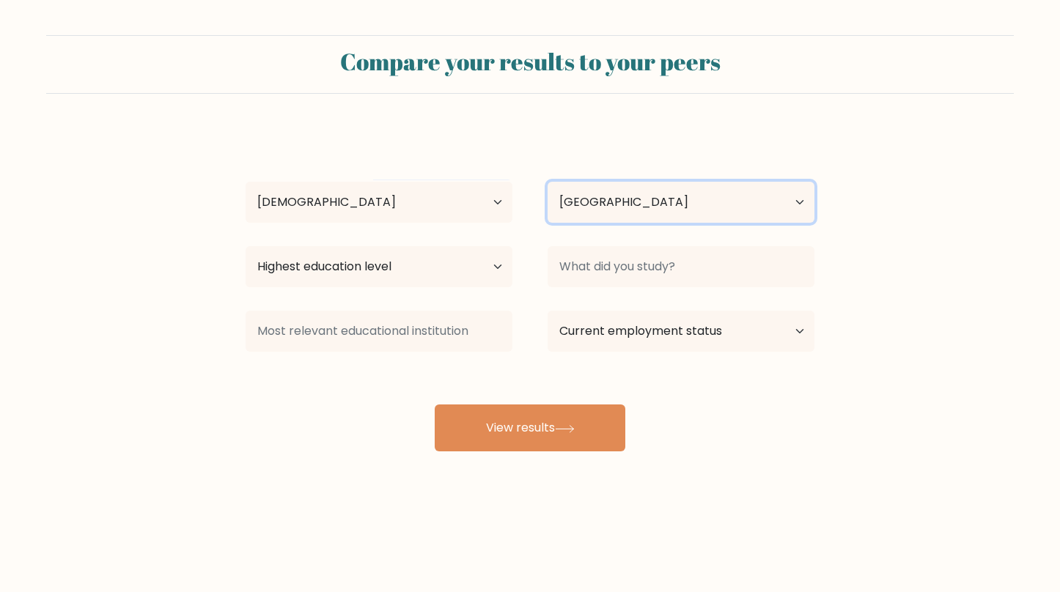
click at [661, 207] on select "Country Afghanistan Albania Algeria American Samoa Andorra Angola Anguilla Anta…" at bounding box center [681, 202] width 267 height 41
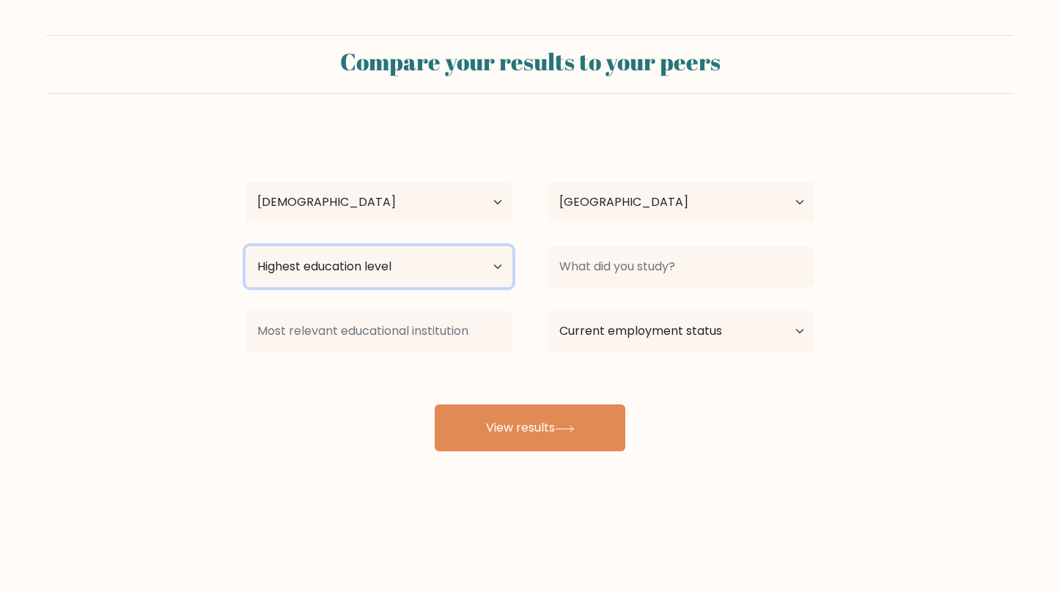
click at [400, 274] on select "Highest education level No schooling Primary Lower Secondary Upper Secondary Oc…" at bounding box center [379, 266] width 267 height 41
select select "masters_degree"
click at [246, 246] on select "Highest education level No schooling Primary Lower Secondary Upper Secondary Oc…" at bounding box center [379, 266] width 267 height 41
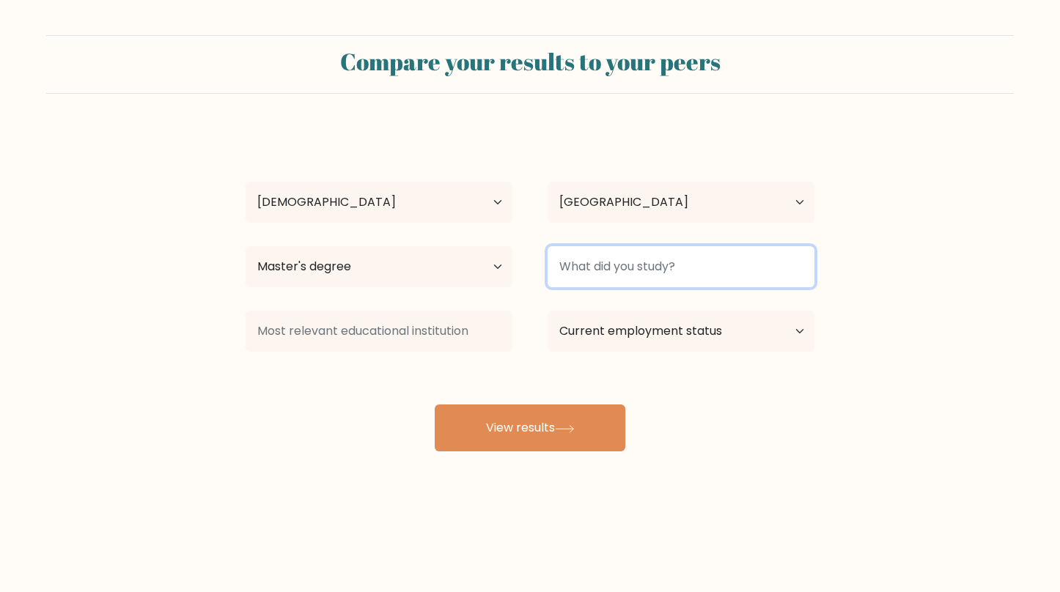
click at [641, 262] on input at bounding box center [681, 266] width 267 height 41
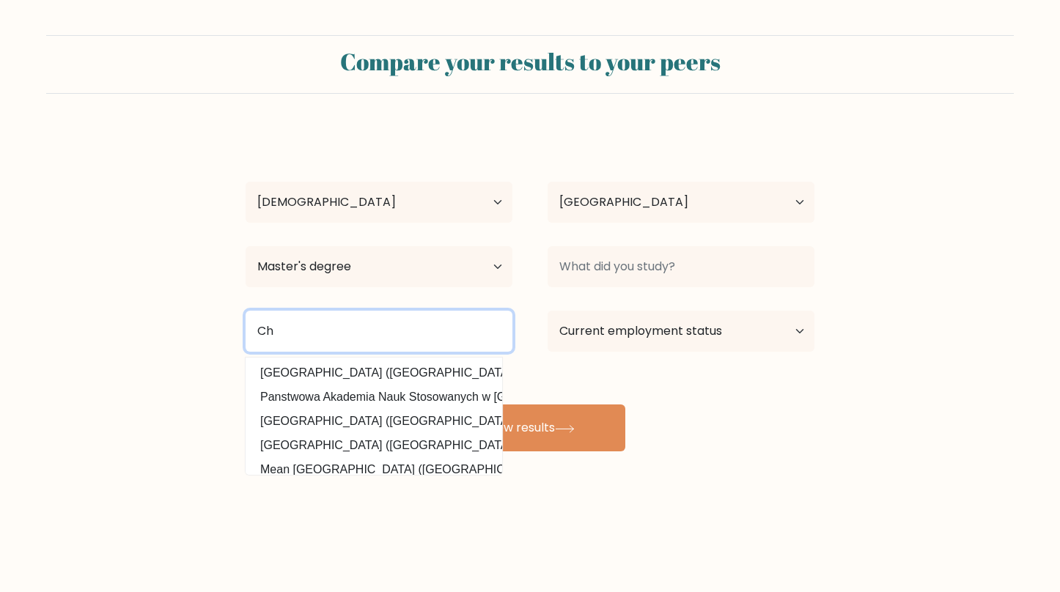
type input "C"
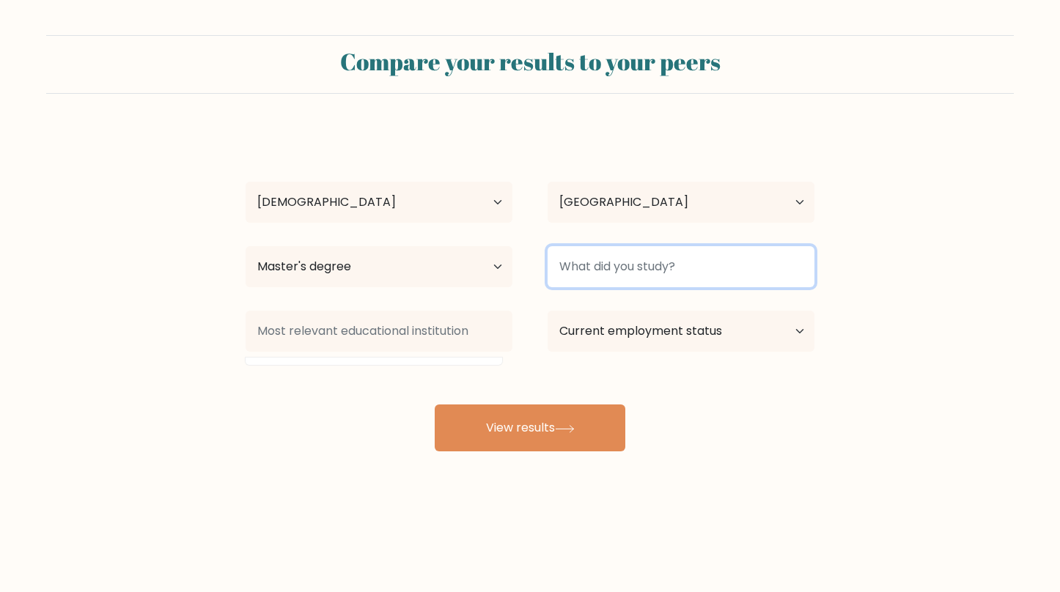
click at [670, 280] on input at bounding box center [681, 266] width 267 height 41
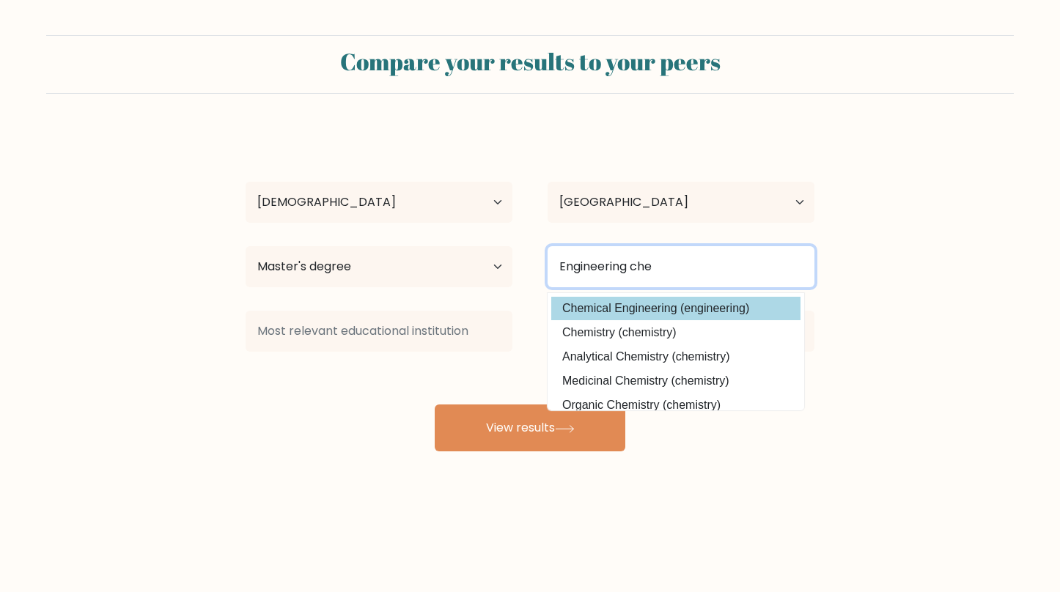
type input "Engineering che"
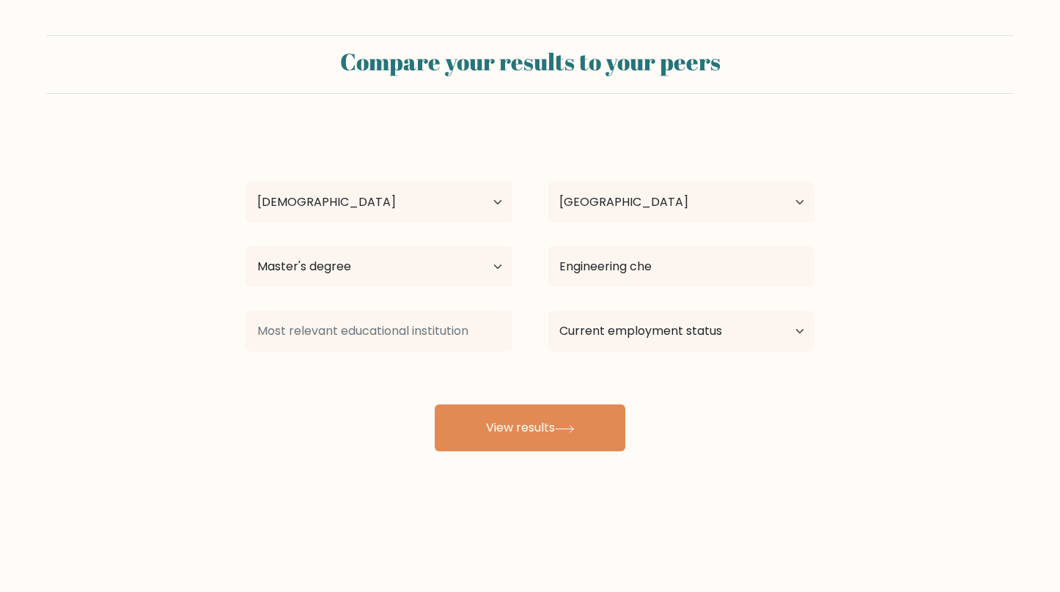
click at [668, 309] on div "Maria Marcela Martinez Eguiarte Age Under 18 years old 18-24 years old 25-34 ye…" at bounding box center [530, 290] width 587 height 323
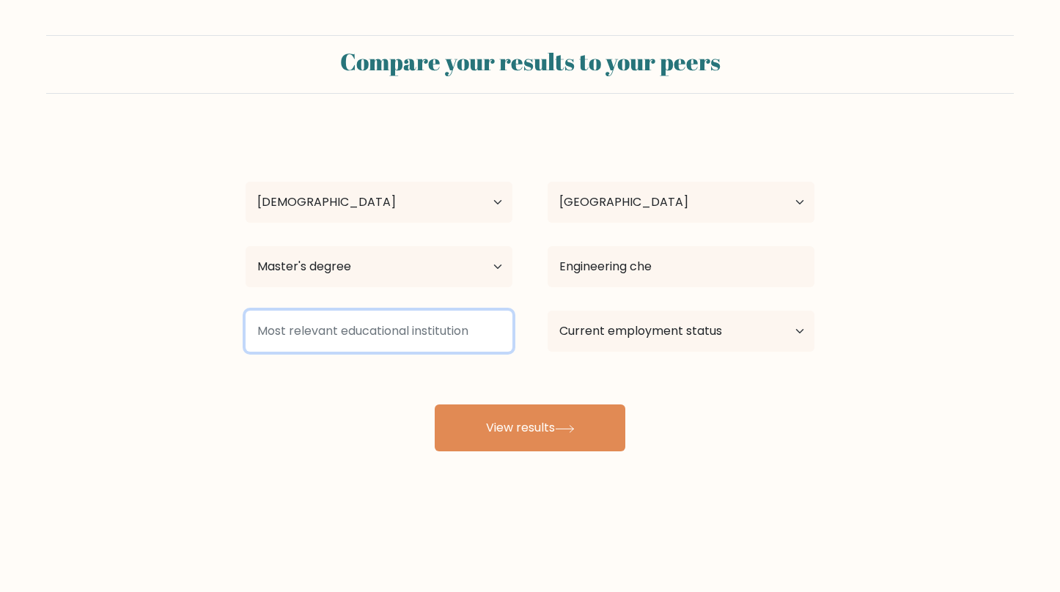
click at [372, 336] on input at bounding box center [379, 331] width 267 height 41
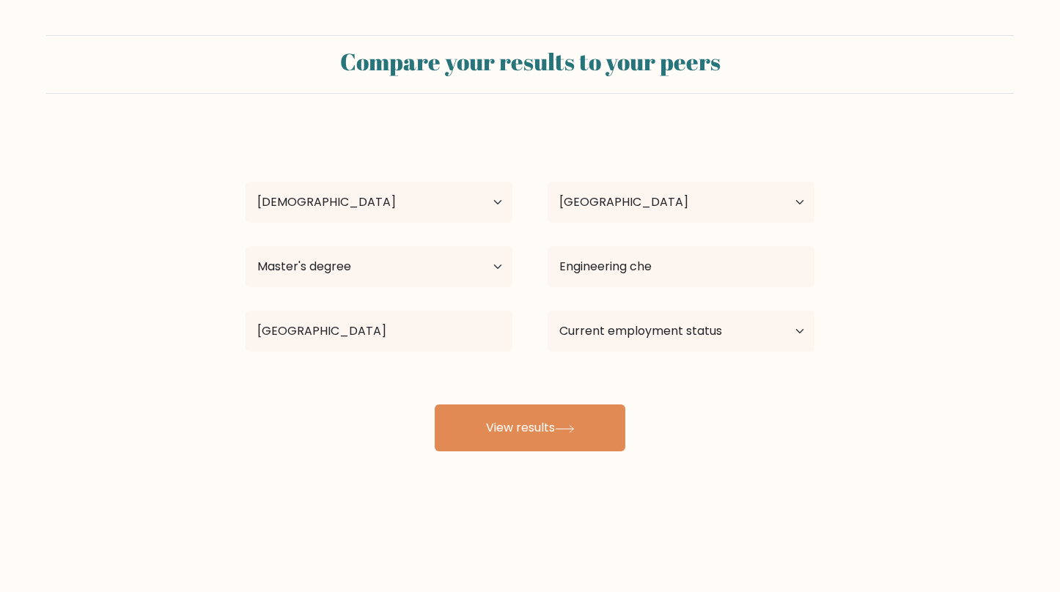
click at [396, 367] on div "Maria Marcela Martinez Eguiarte Age Under 18 years old 18-24 years old 25-34 ye…" at bounding box center [530, 290] width 587 height 323
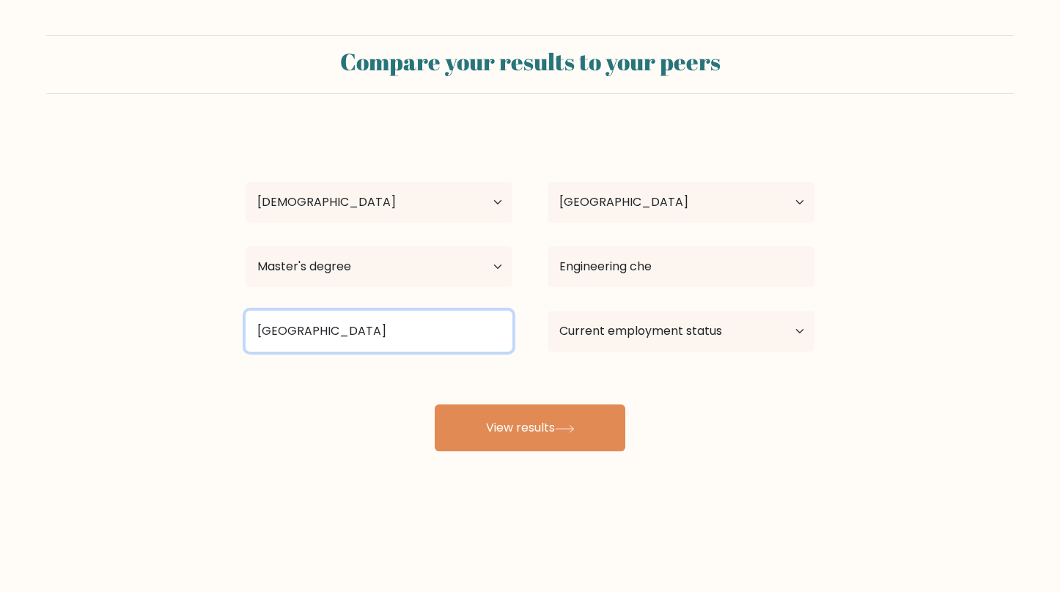
click at [391, 334] on input "hamburg" at bounding box center [379, 331] width 267 height 41
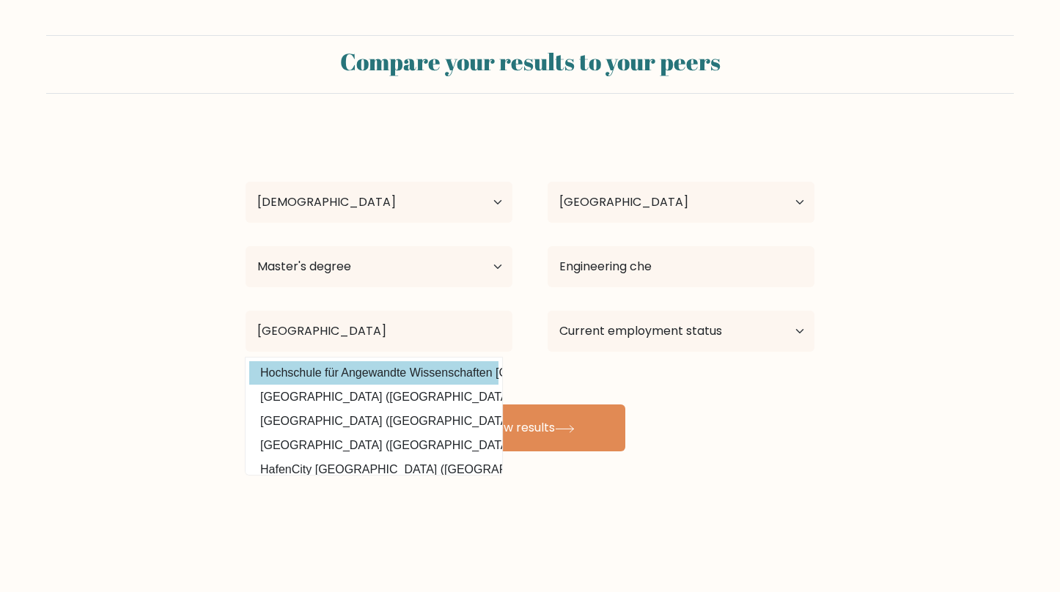
click at [383, 368] on div "Maria Marcela Martinez Eguiarte Age Under 18 years old 18-24 years old 25-34 ye…" at bounding box center [530, 290] width 587 height 323
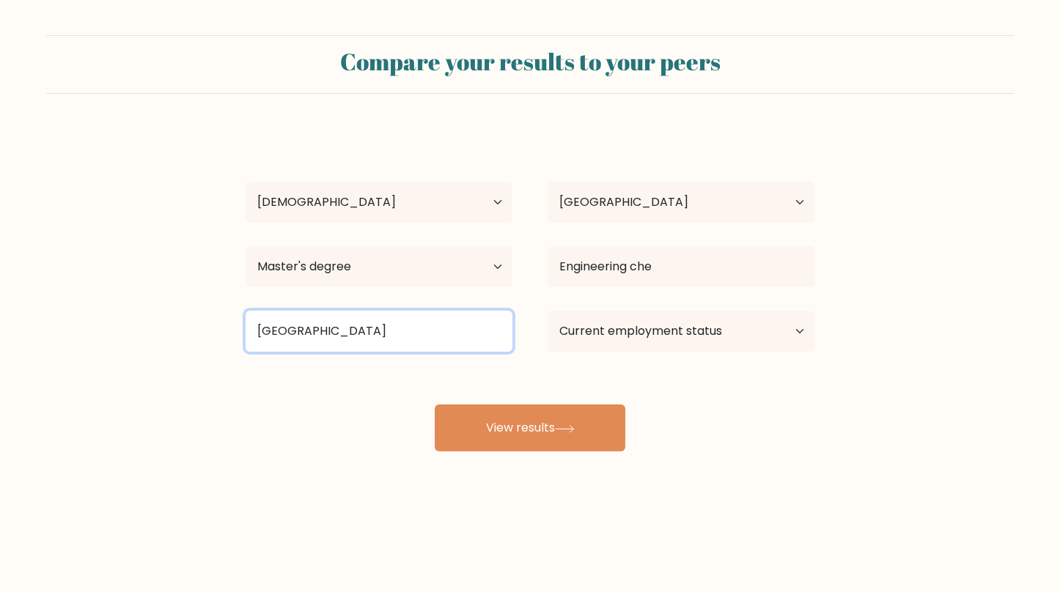
click at [497, 337] on input "hamburg" at bounding box center [379, 331] width 267 height 41
type input "h"
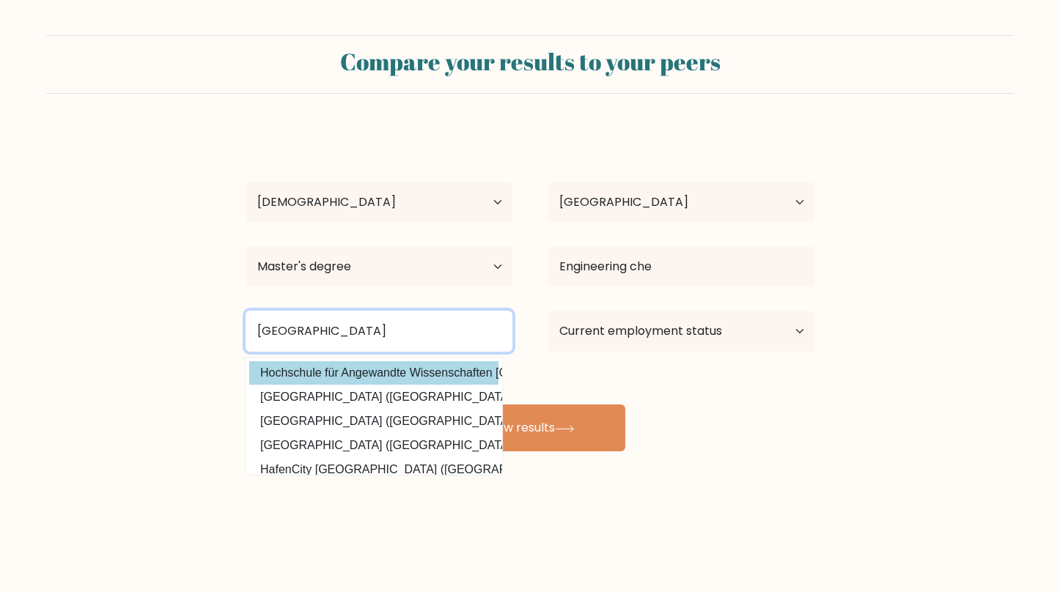
type input "hamburg"
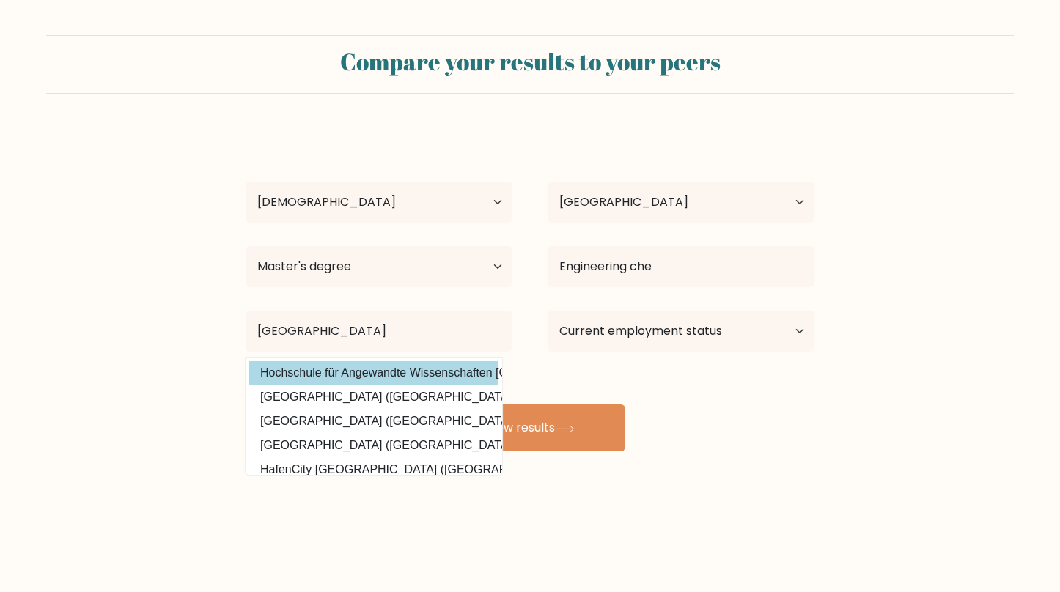
click at [447, 368] on div "Maria Marcela Martinez Eguiarte Age Under 18 years old 18-24 years old 25-34 ye…" at bounding box center [530, 290] width 587 height 323
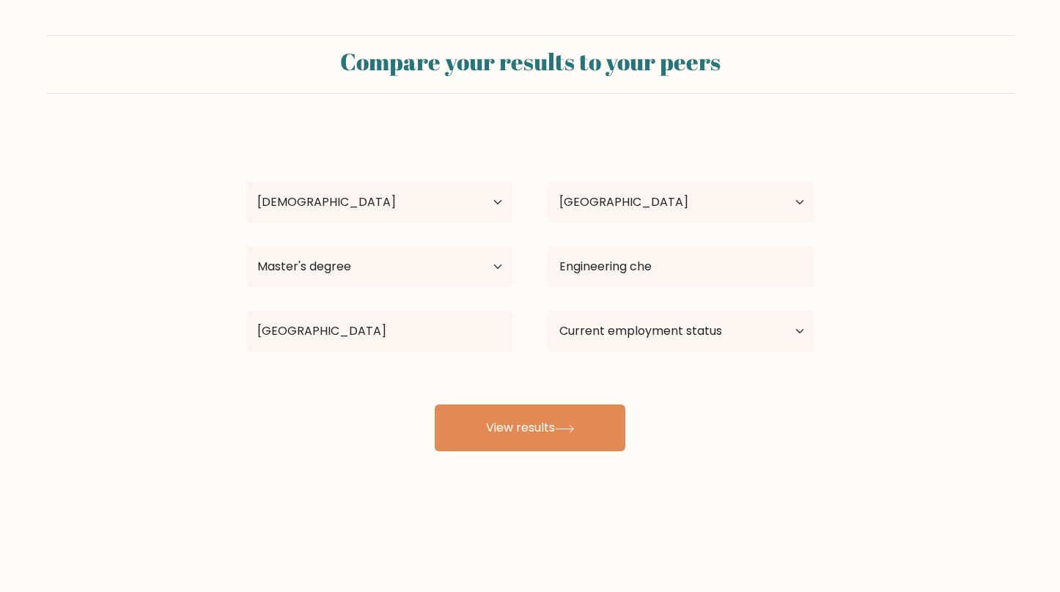
click at [768, 354] on div "Current employment status Employed Student Retired Other / prefer not to answer" at bounding box center [681, 331] width 302 height 53
click at [752, 345] on select "Current employment status Employed Student Retired Other / prefer not to answer" at bounding box center [681, 331] width 267 height 41
select select "student"
click at [548, 311] on select "Current employment status Employed Student Retired Other / prefer not to answer" at bounding box center [681, 331] width 267 height 41
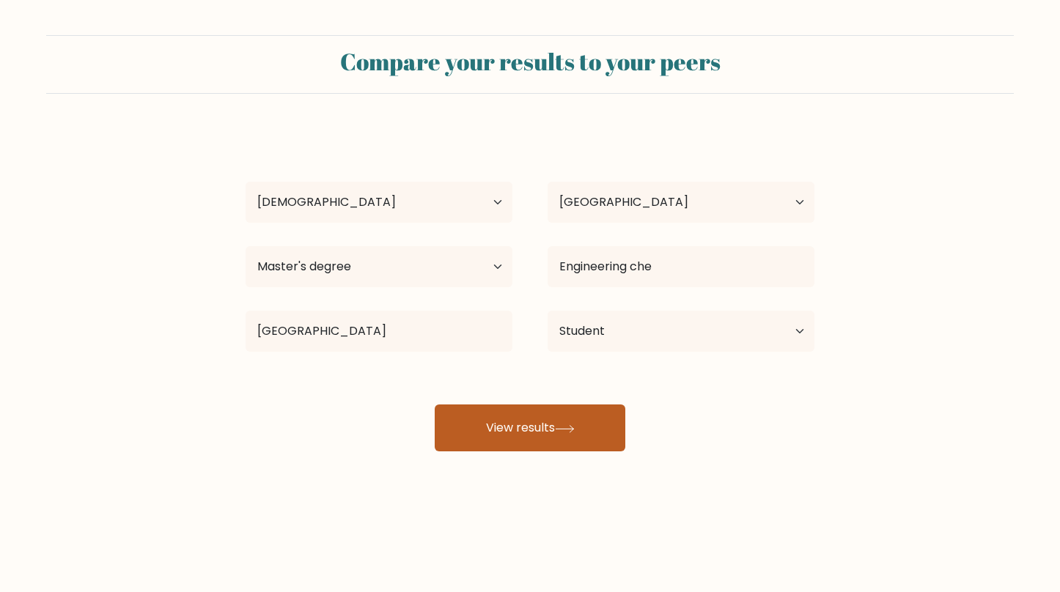
click at [579, 421] on button "View results" at bounding box center [530, 428] width 191 height 47
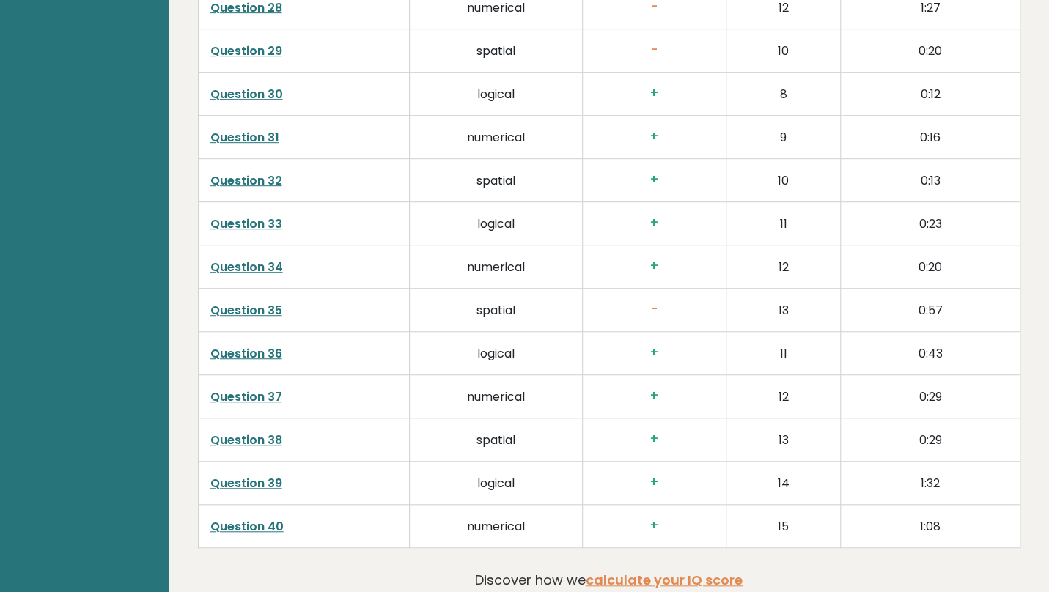
scroll to position [3675, 0]
